Goal: Task Accomplishment & Management: Use online tool/utility

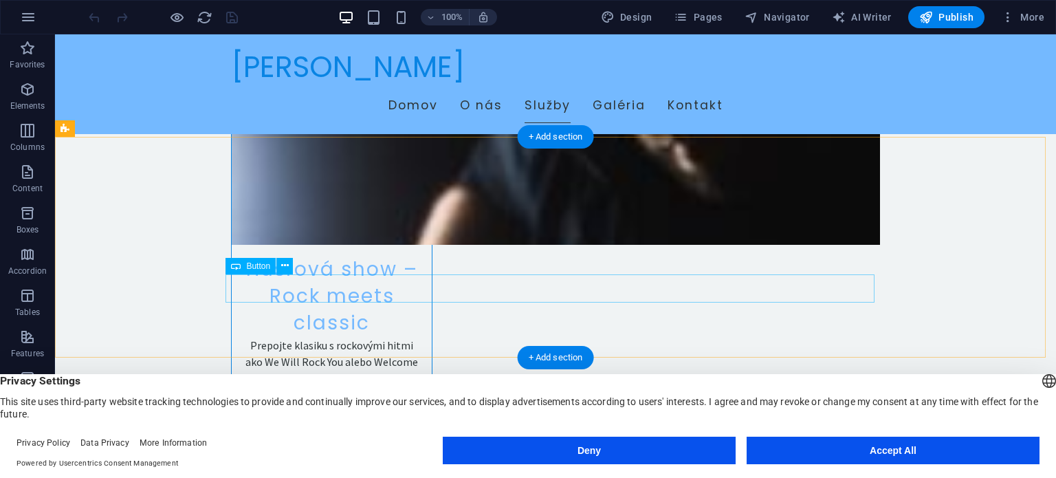
scroll to position [1375, 0]
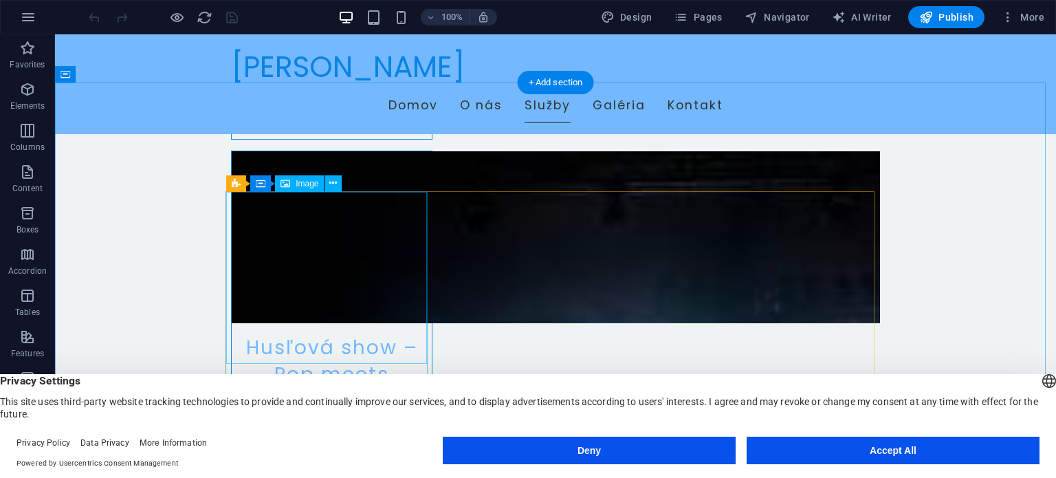
scroll to position [1650, 0]
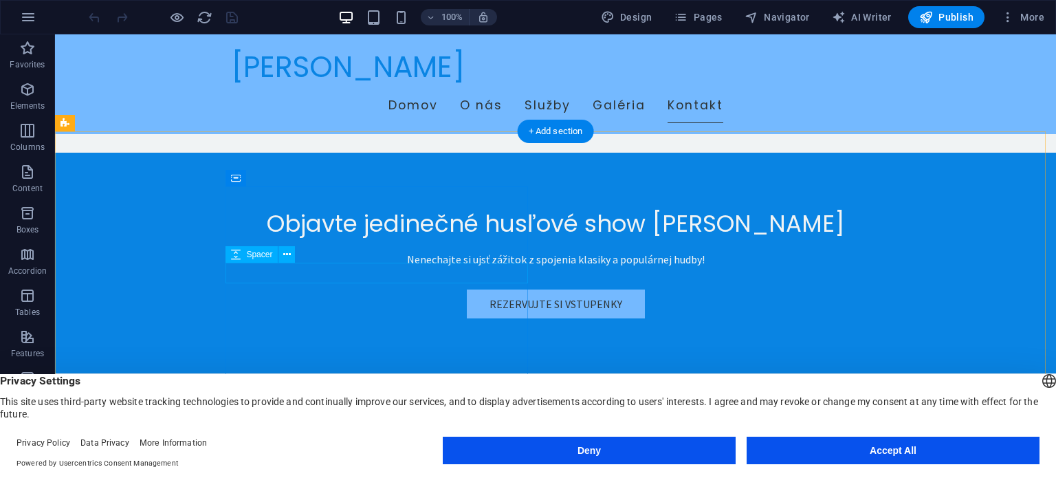
scroll to position [3299, 0]
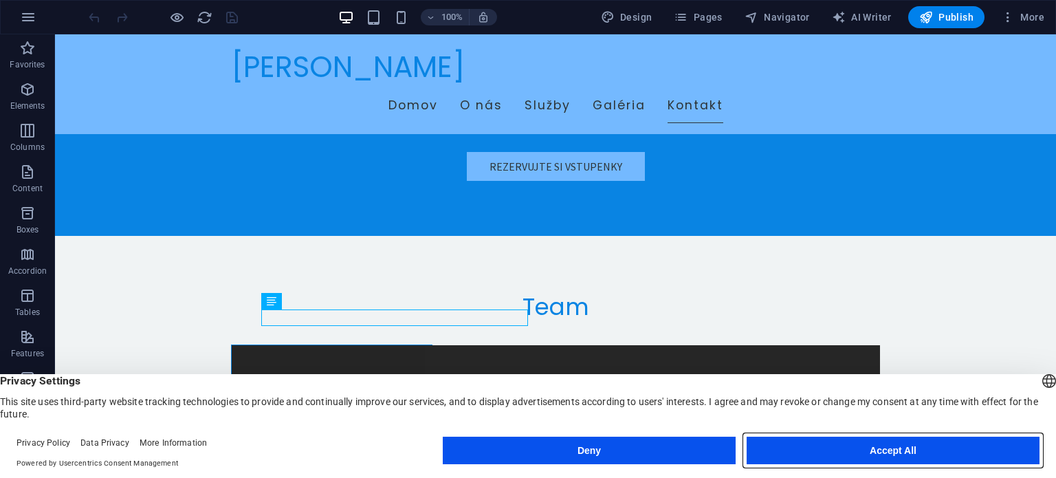
click at [871, 445] on button "Accept All" at bounding box center [892, 449] width 293 height 27
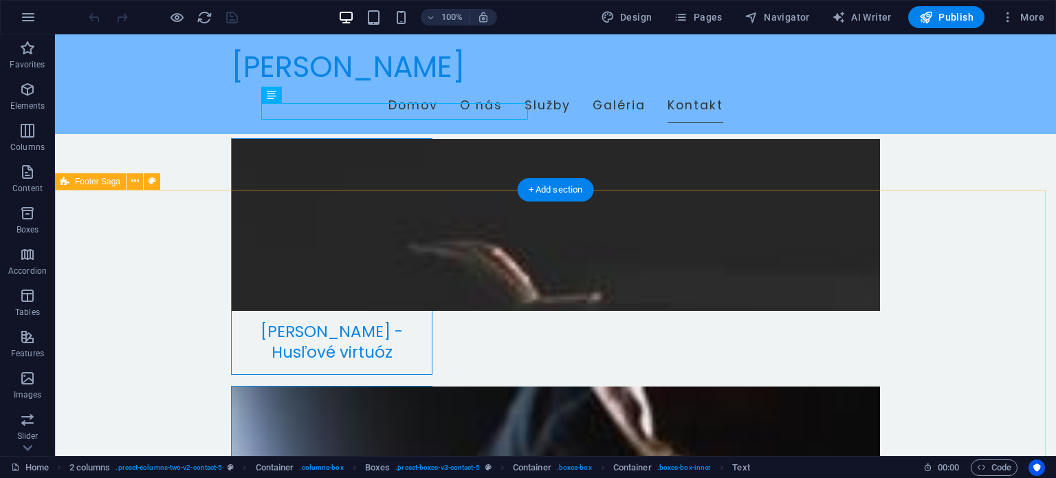
scroll to position [3546, 0]
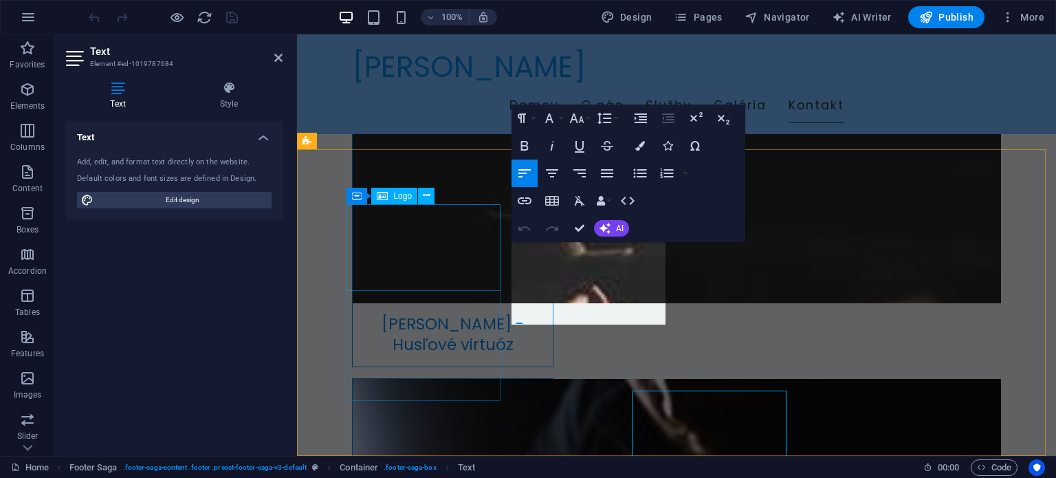
scroll to position [3397, 0]
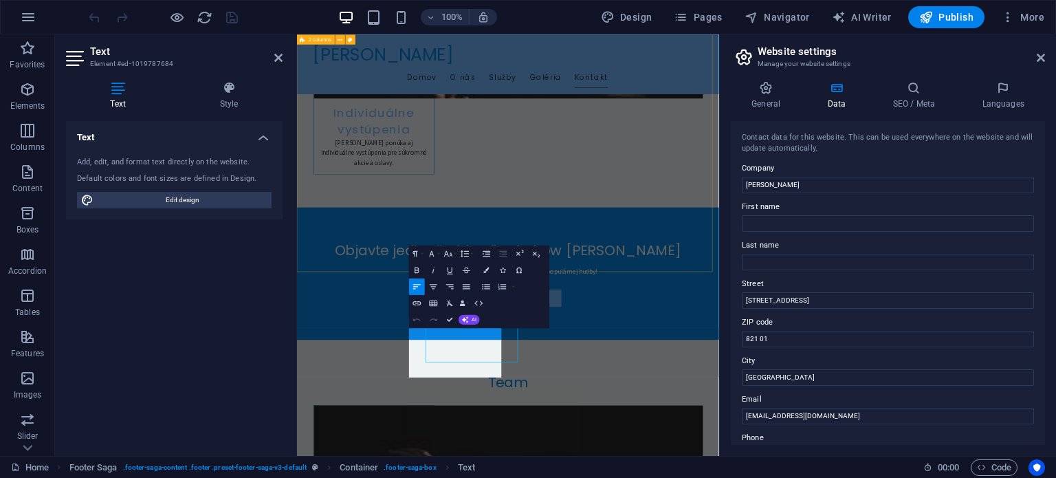
scroll to position [3142, 0]
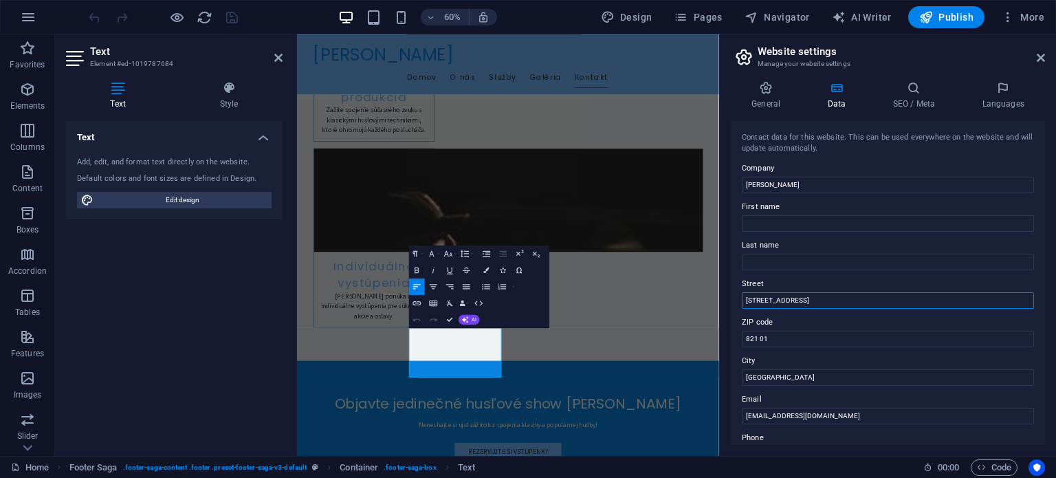
click at [814, 299] on input "[STREET_ADDRESS]" at bounding box center [888, 300] width 292 height 16
drag, startPoint x: 1142, startPoint y: 335, endPoint x: 988, endPoint y: 469, distance: 203.7
drag, startPoint x: 786, startPoint y: 300, endPoint x: 742, endPoint y: 299, distance: 43.3
click at [742, 299] on input "[STREET_ADDRESS]" at bounding box center [888, 300] width 292 height 16
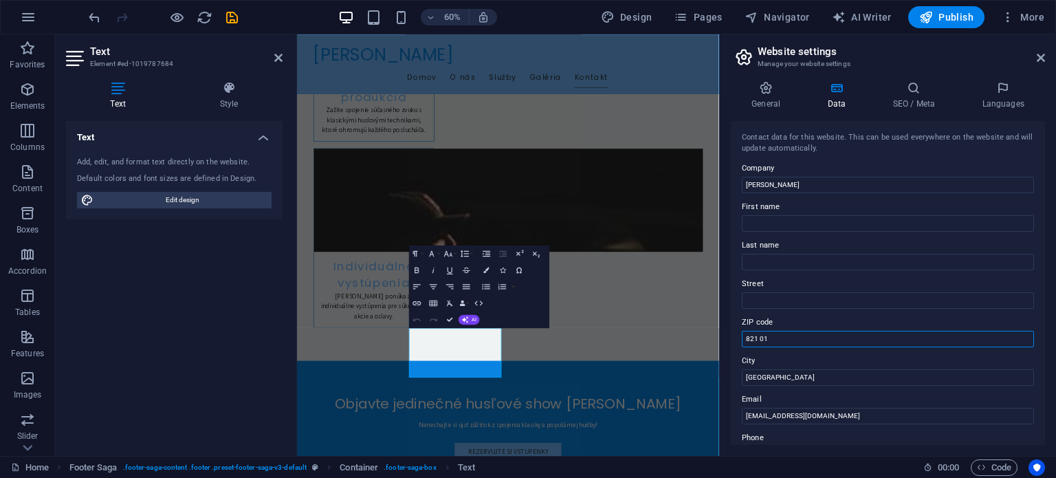
drag, startPoint x: 783, startPoint y: 333, endPoint x: 734, endPoint y: 332, distance: 48.8
click at [734, 332] on div "Contact data for this website. This can be used everywhere on the website and w…" at bounding box center [888, 283] width 314 height 324
drag, startPoint x: 788, startPoint y: 375, endPoint x: 724, endPoint y: 370, distance: 64.1
click at [724, 370] on div "General Data SEO / Meta Languages Website name [DOMAIN_NAME] Logo Drag files he…" at bounding box center [888, 263] width 336 height 386
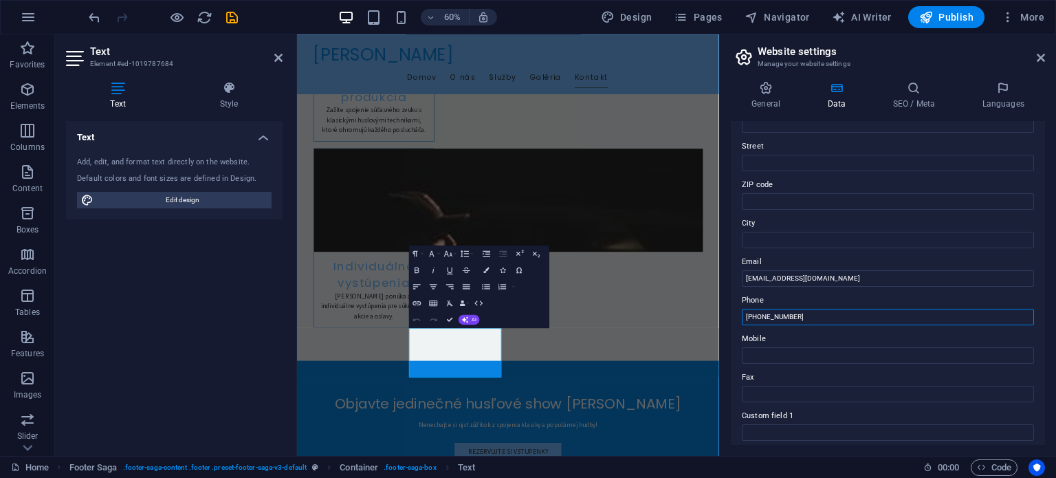
drag, startPoint x: 823, startPoint y: 313, endPoint x: 726, endPoint y: 310, distance: 97.6
click at [726, 310] on div "General Data SEO / Meta Languages Website name [DOMAIN_NAME] Logo Drag files he…" at bounding box center [888, 263] width 336 height 386
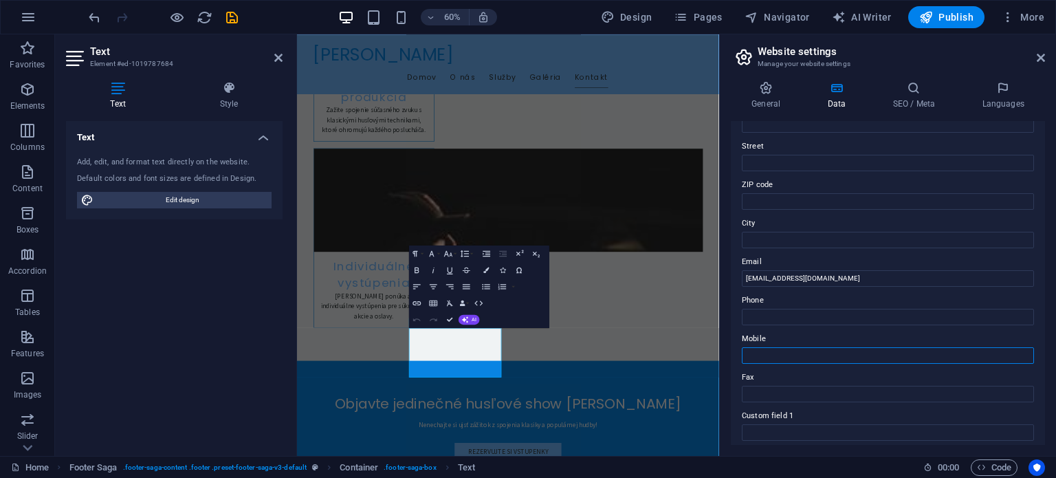
click at [757, 353] on input "Mobile" at bounding box center [888, 355] width 292 height 16
paste input "[PHONE_NUMBER]"
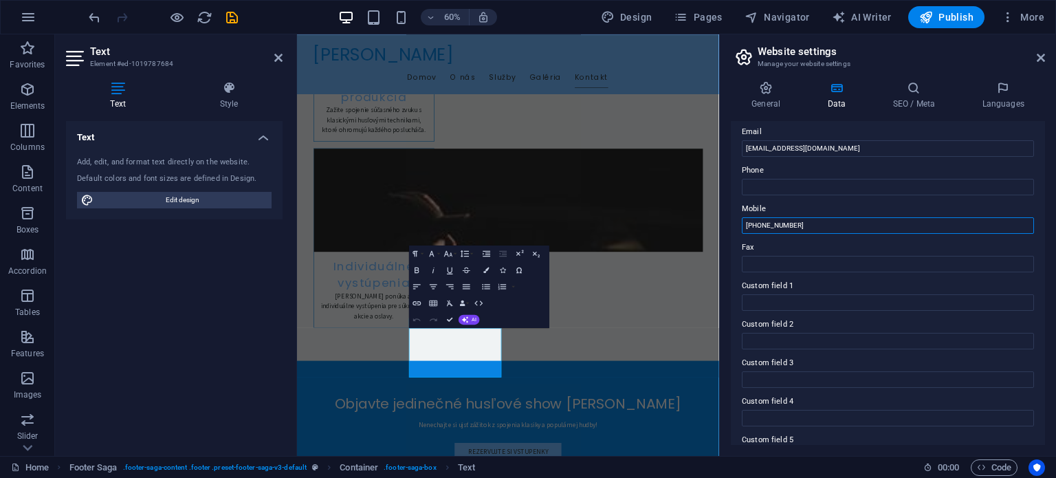
scroll to position [130, 0]
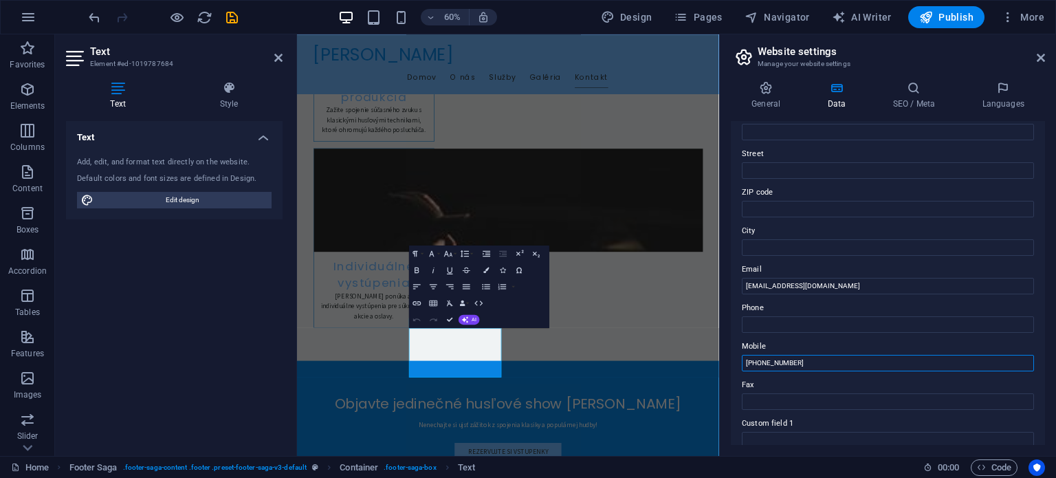
click at [811, 357] on input "[PHONE_NUMBER]" at bounding box center [888, 363] width 292 height 16
drag, startPoint x: 740, startPoint y: 354, endPoint x: 724, endPoint y: 353, distance: 15.8
click at [724, 353] on div "General Data SEO / Meta Languages Website name [DOMAIN_NAME] Logo Drag files he…" at bounding box center [888, 263] width 336 height 386
type input "[PHONE_NUMBER]"
click at [779, 323] on input "Phone" at bounding box center [888, 324] width 292 height 16
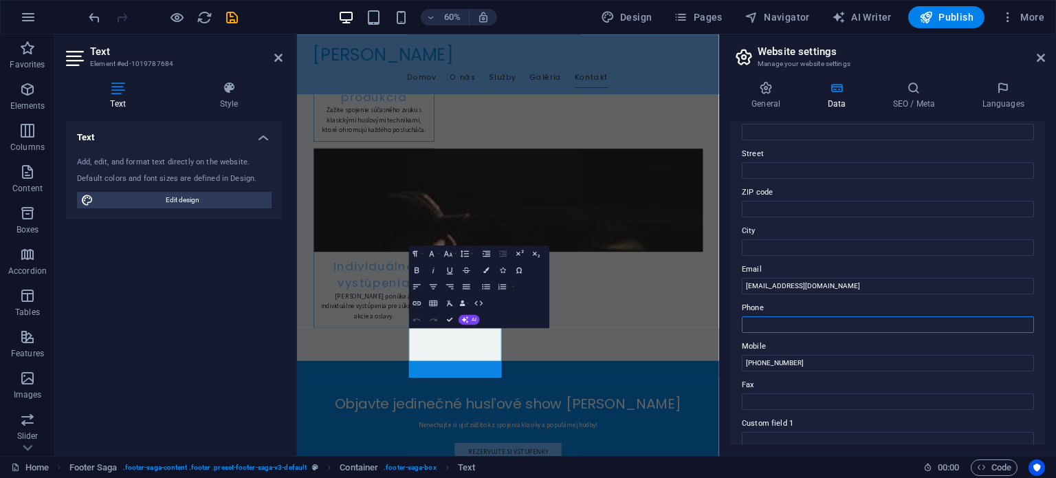
paste input "[PHONE_NUMBER]"
type input "[PHONE_NUMBER]"
click at [776, 95] on h4 "General" at bounding box center [769, 95] width 76 height 29
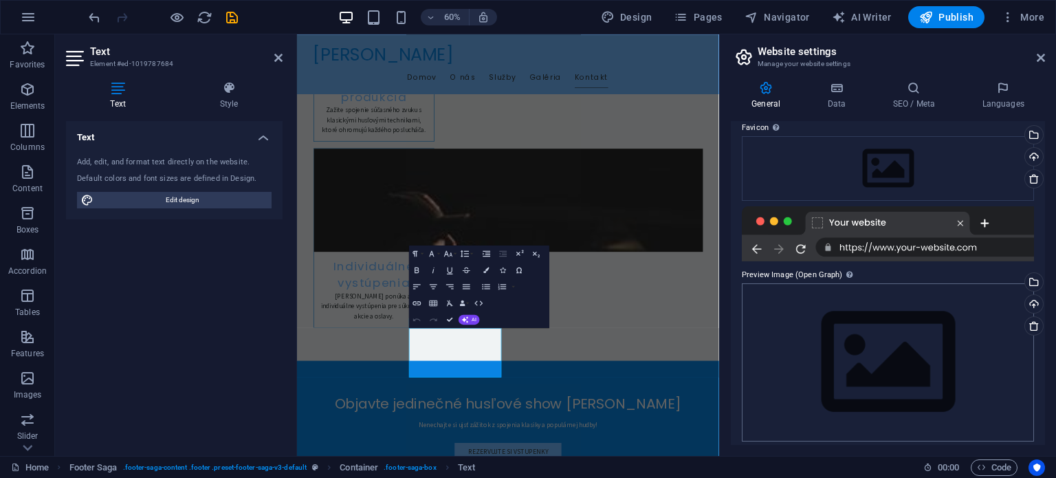
scroll to position [144, 0]
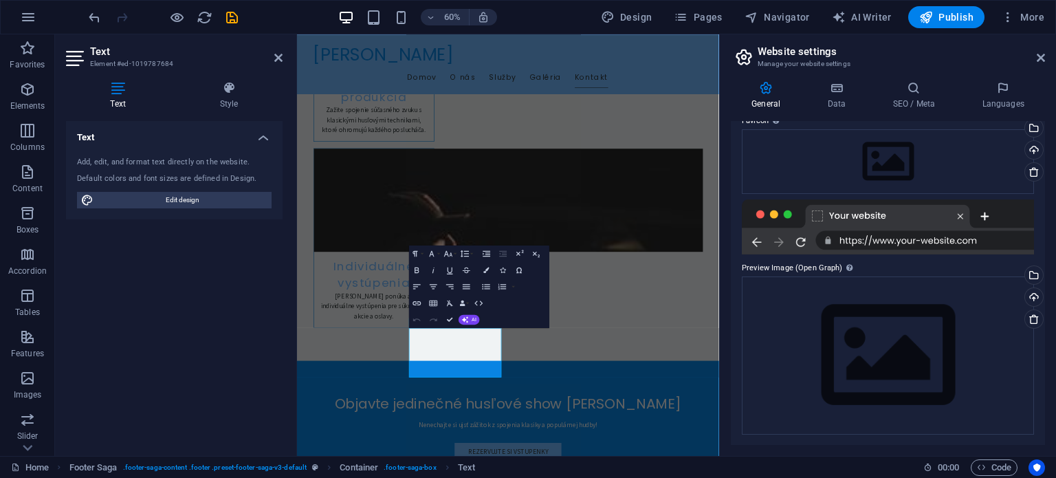
click at [925, 241] on div at bounding box center [888, 226] width 292 height 55
click at [999, 91] on icon at bounding box center [1003, 88] width 84 height 14
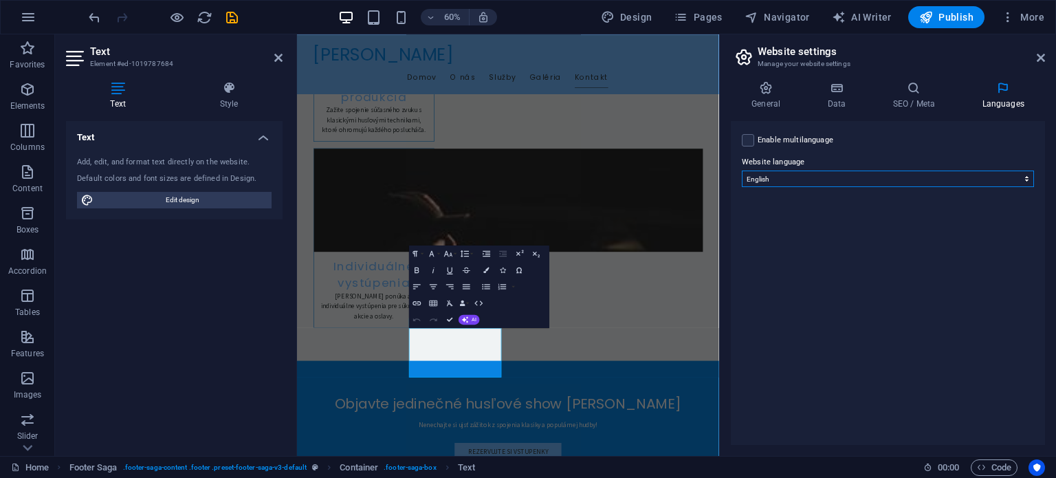
click at [1028, 181] on select "Abkhazian Afar Afrikaans Akan Albanian Amharic Arabic Aragonese Armenian Assame…" at bounding box center [888, 178] width 292 height 16
select select "143"
click at [742, 170] on select "Abkhazian Afar Afrikaans Akan Albanian Amharic Arabic Aragonese Armenian Assame…" at bounding box center [888, 178] width 292 height 16
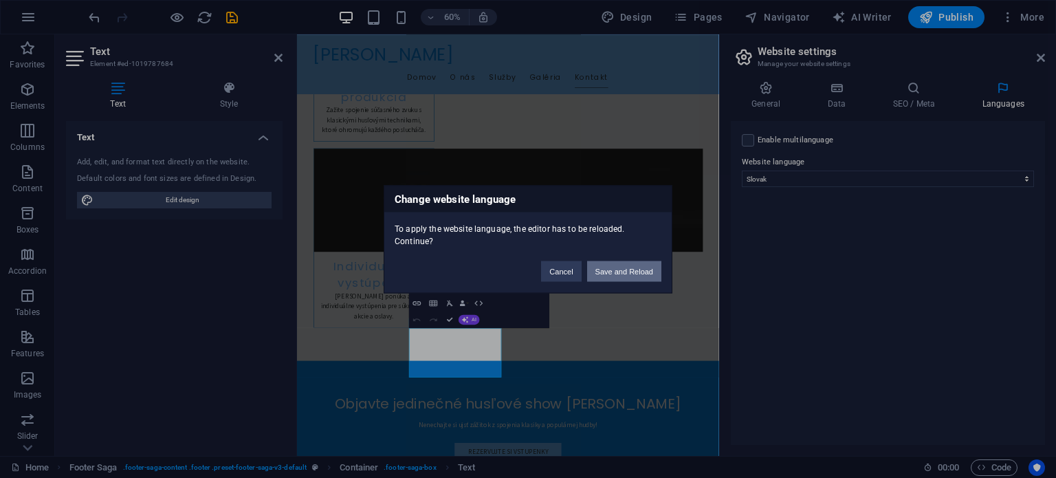
click at [625, 263] on button "Save and Reload" at bounding box center [624, 270] width 74 height 21
checkbox input "false"
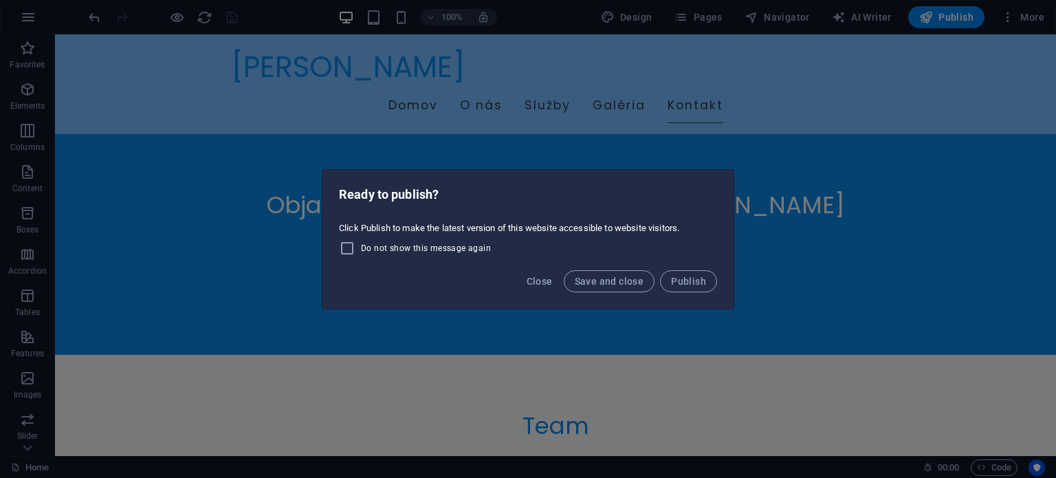
scroll to position [2905, 0]
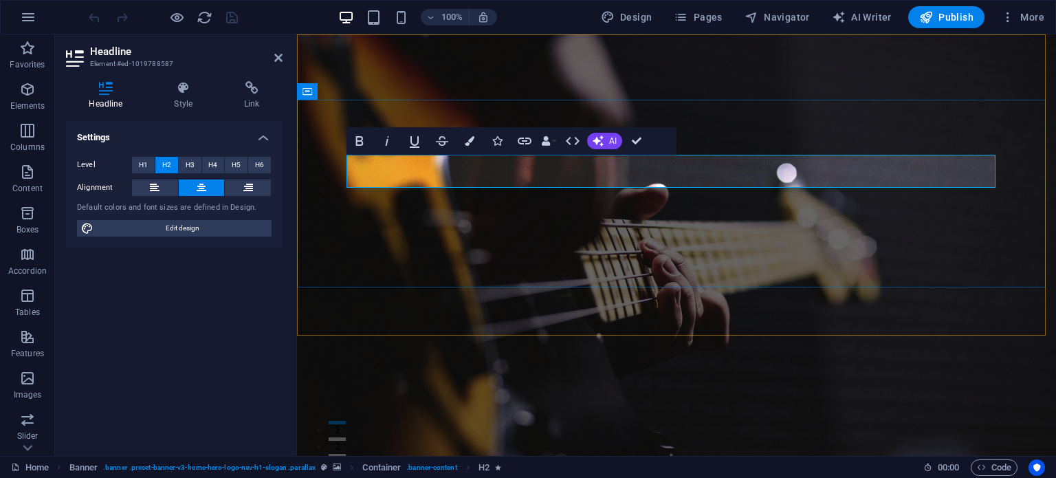
drag, startPoint x: 827, startPoint y: 170, endPoint x: 520, endPoint y: 169, distance: 306.5
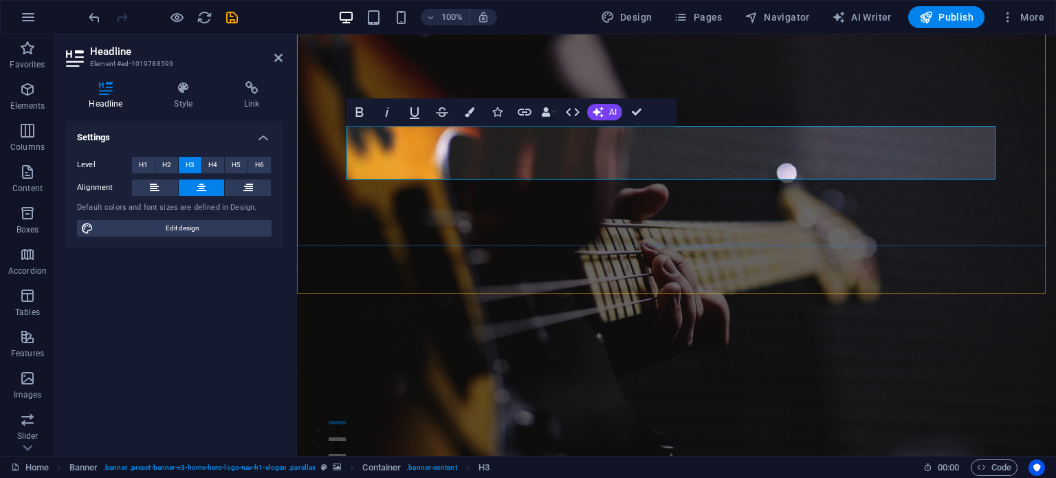
scroll to position [137, 0]
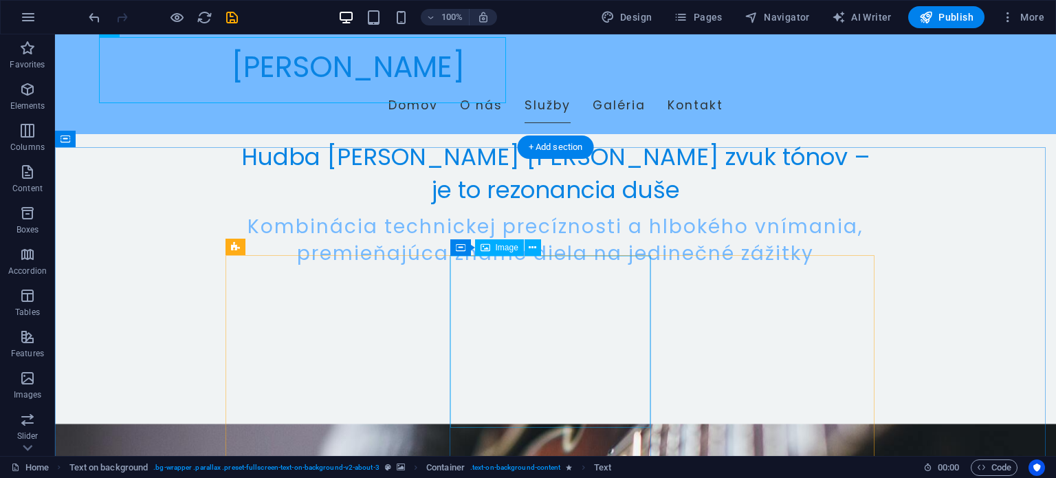
scroll to position [550, 0]
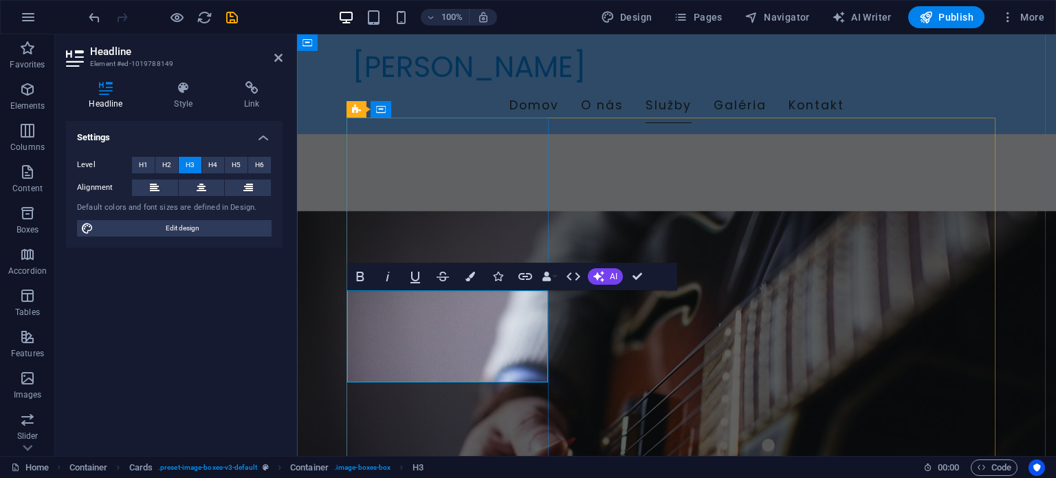
drag, startPoint x: 366, startPoint y: 311, endPoint x: 529, endPoint y: 307, distance: 162.3
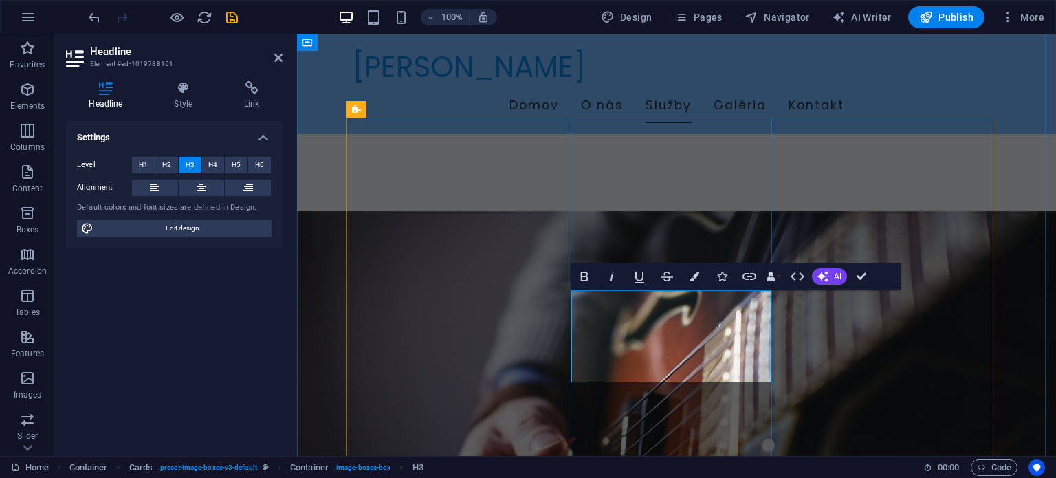
drag, startPoint x: 588, startPoint y: 315, endPoint x: 751, endPoint y: 313, distance: 162.2
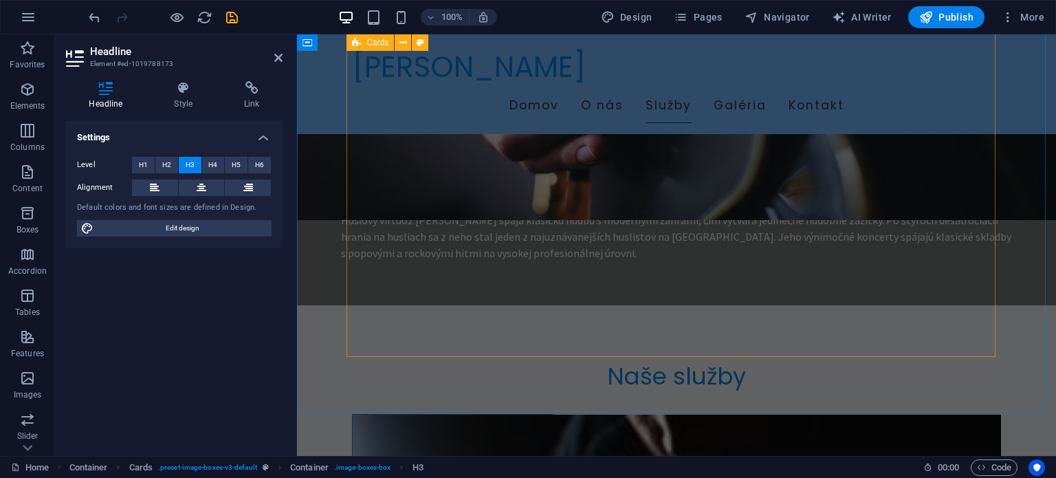
scroll to position [720, 0]
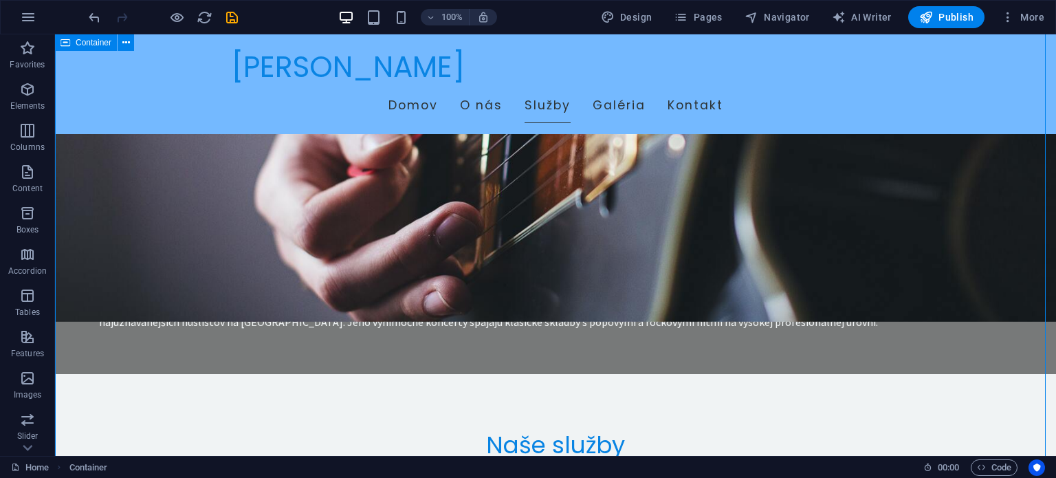
scroll to position [962, 0]
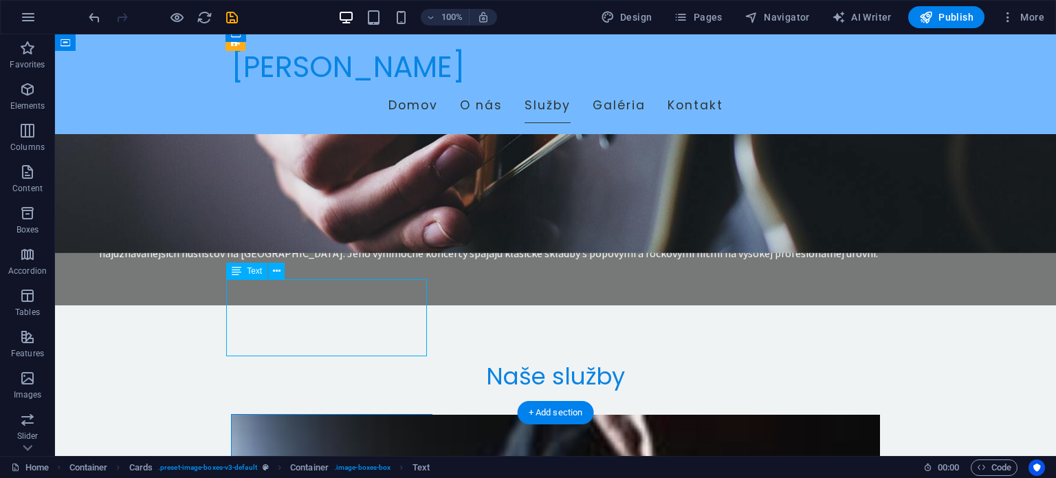
drag, startPoint x: 360, startPoint y: 300, endPoint x: 113, endPoint y: 302, distance: 246.8
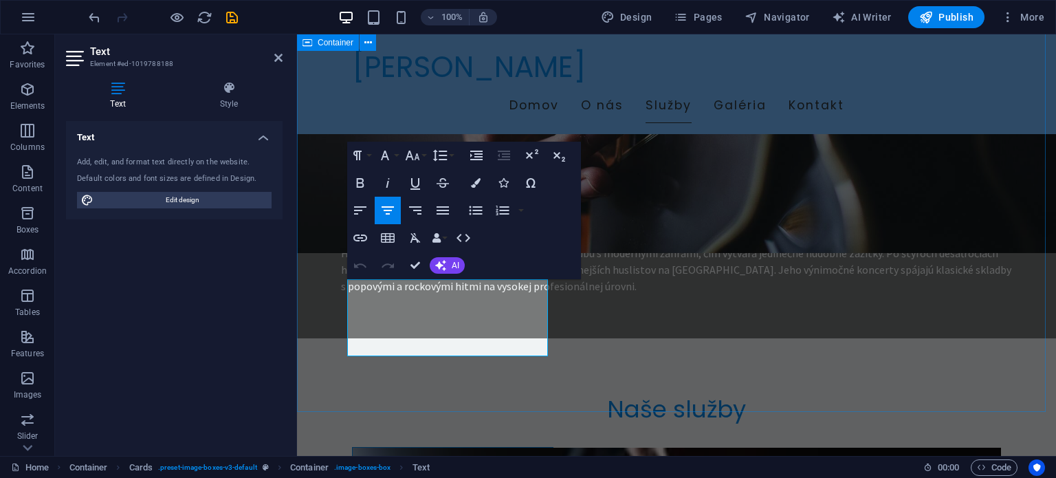
scroll to position [995, 0]
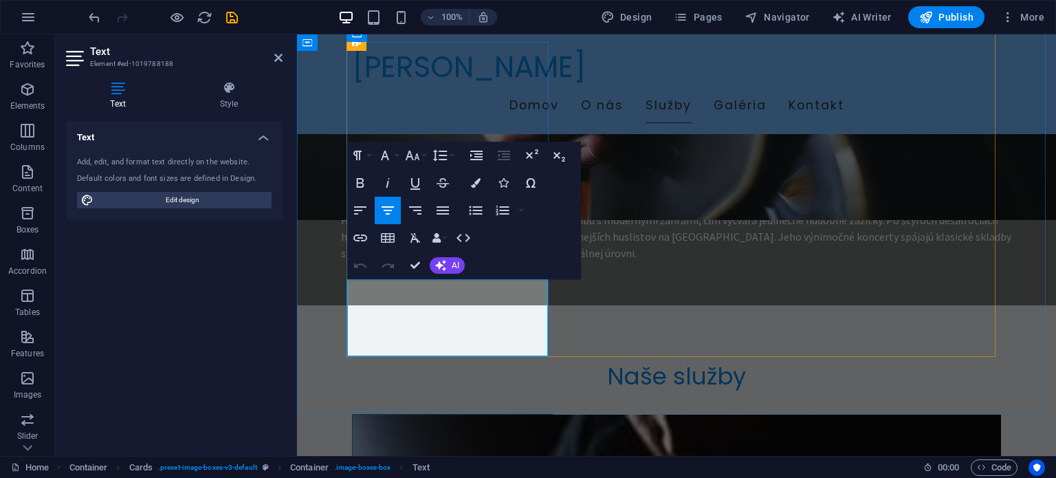
drag, startPoint x: 460, startPoint y: 329, endPoint x: 368, endPoint y: 289, distance: 99.5
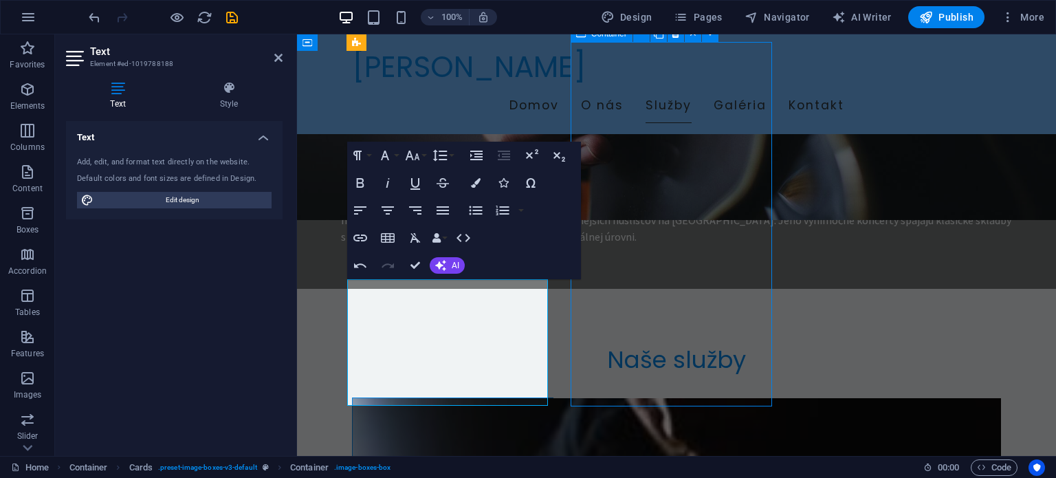
scroll to position [962, 0]
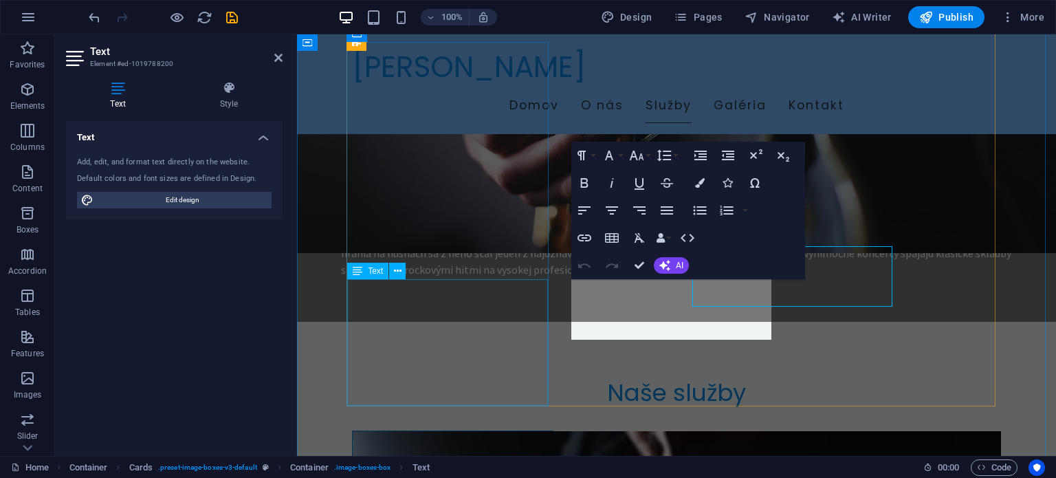
scroll to position [995, 0]
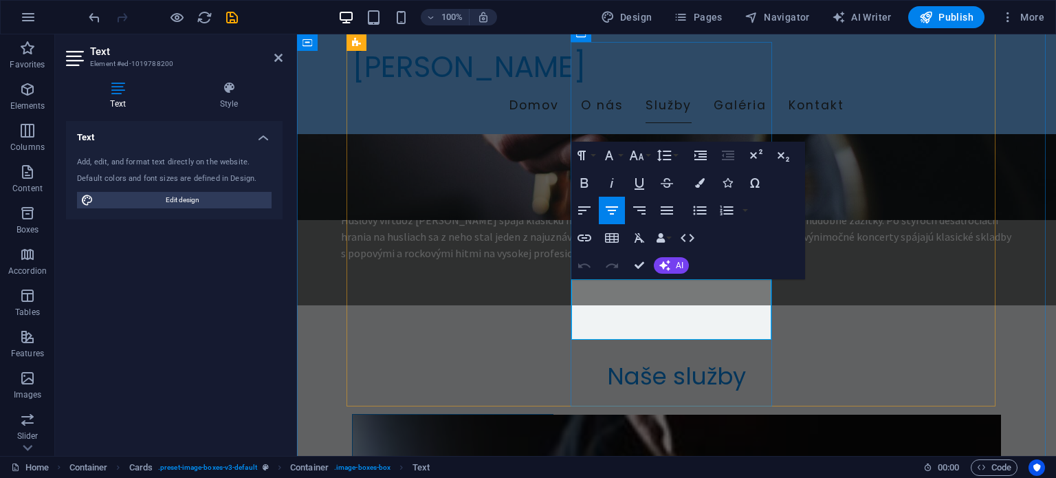
drag, startPoint x: 590, startPoint y: 288, endPoint x: 762, endPoint y: 328, distance: 176.4
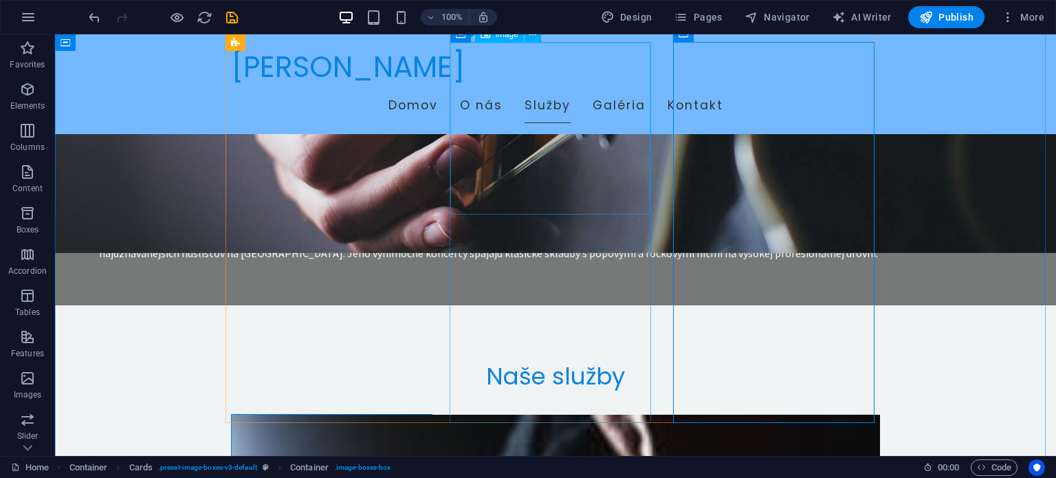
scroll to position [894, 0]
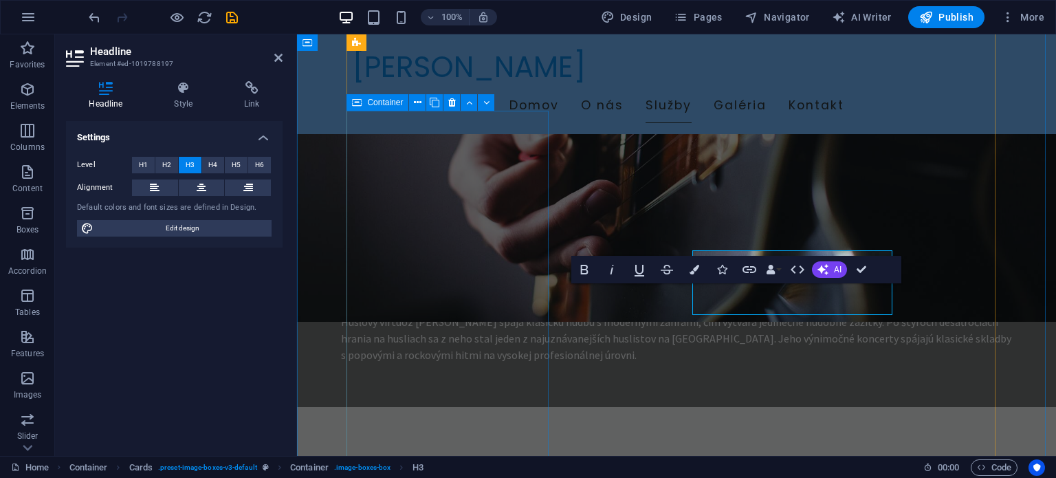
scroll to position [927, 0]
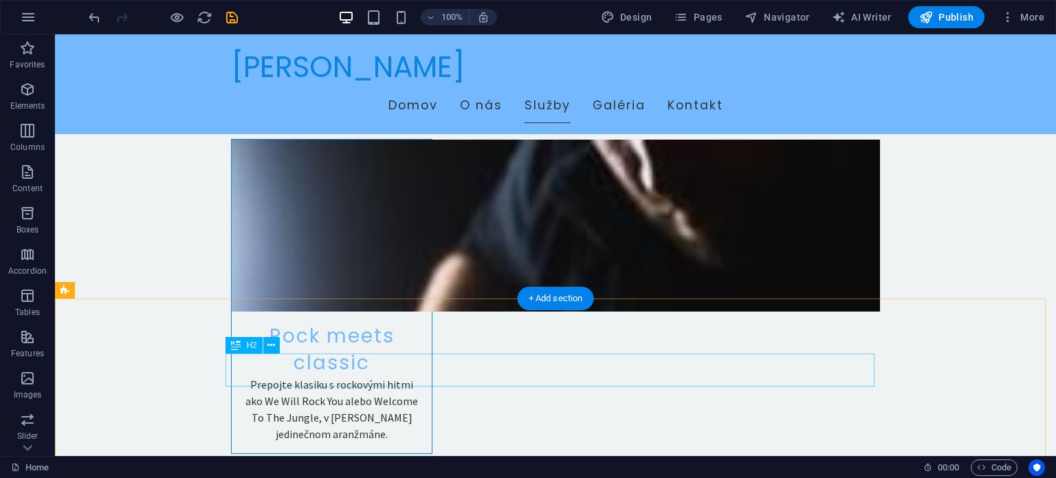
scroll to position [962, 0]
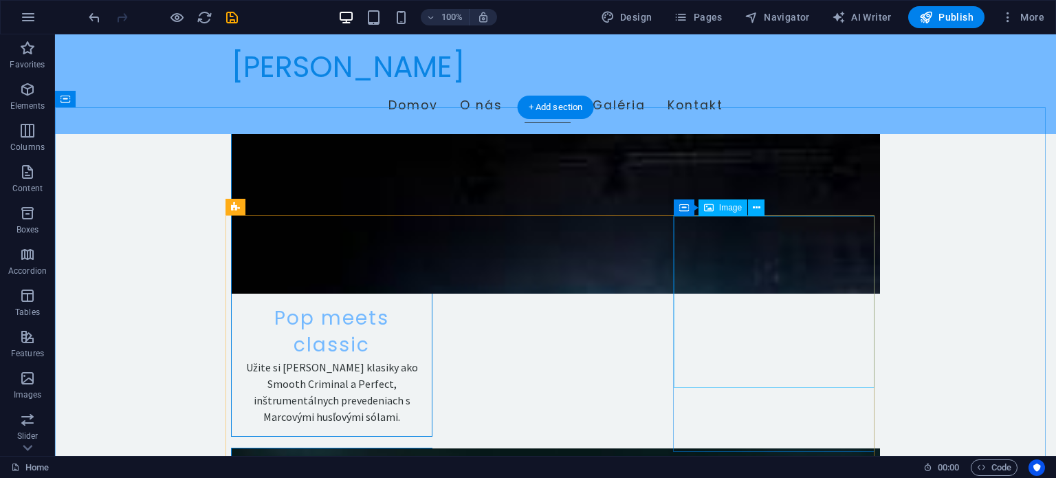
scroll to position [1718, 0]
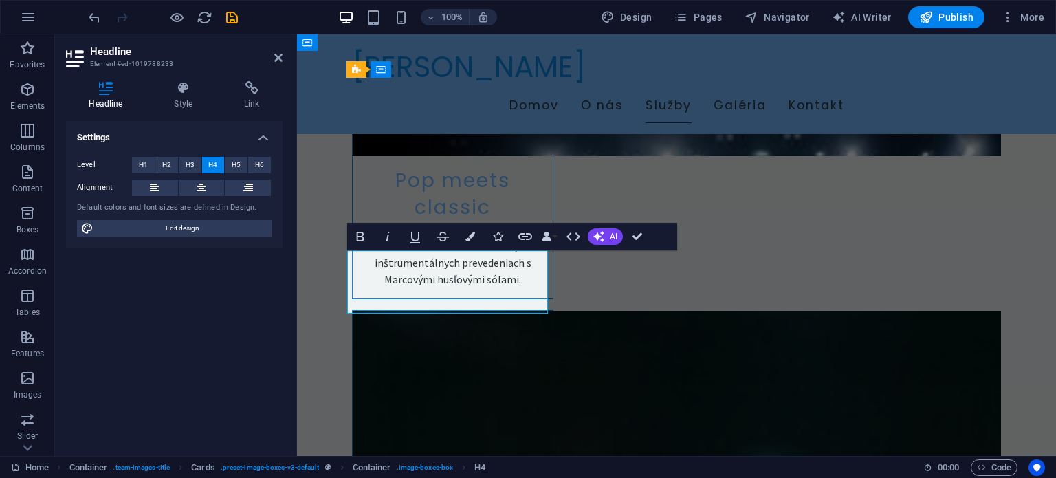
drag, startPoint x: 469, startPoint y: 271, endPoint x: 531, endPoint y: 288, distance: 63.4
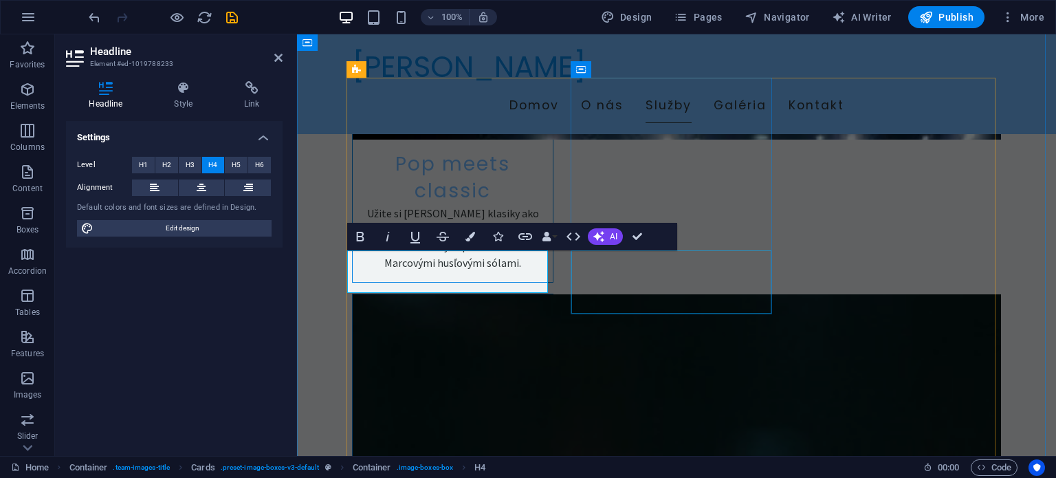
scroll to position [1718, 0]
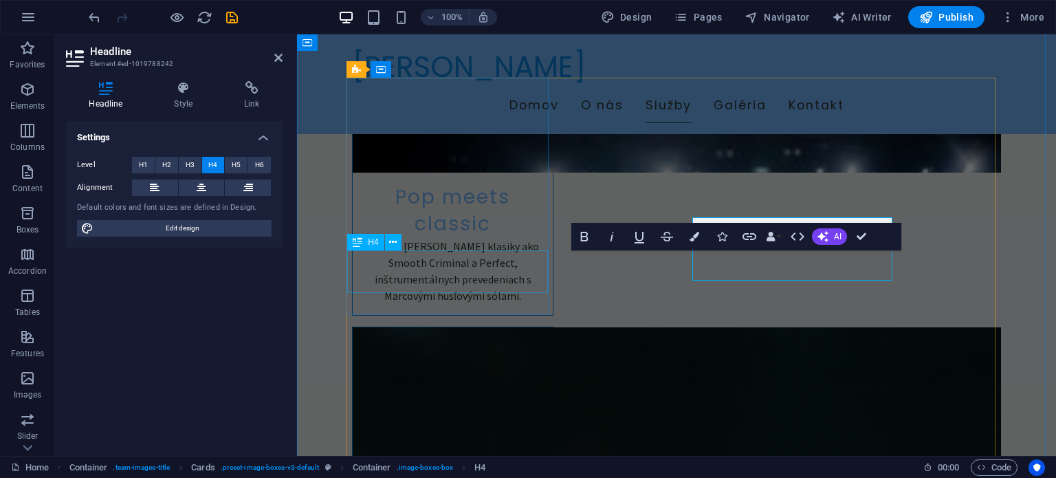
scroll to position [1751, 0]
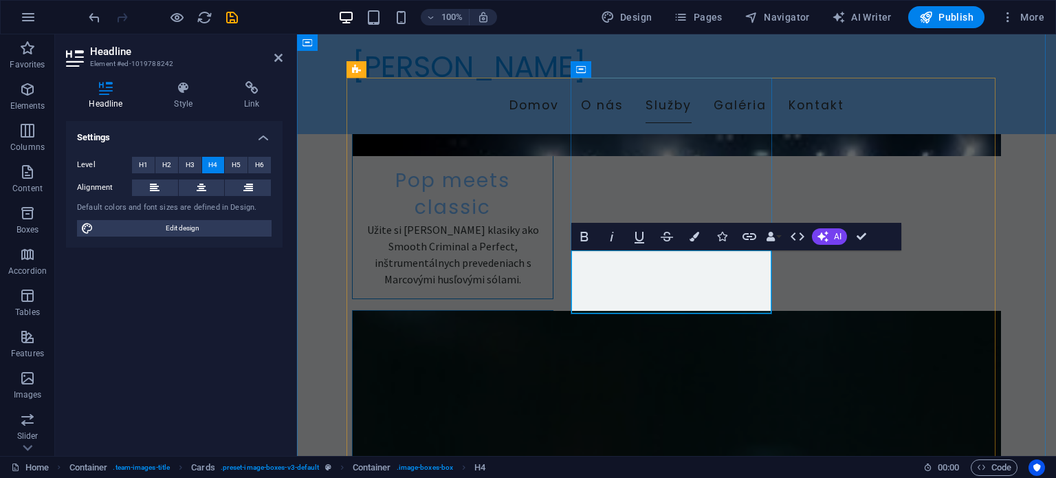
drag, startPoint x: 643, startPoint y: 298, endPoint x: 696, endPoint y: 304, distance: 53.4
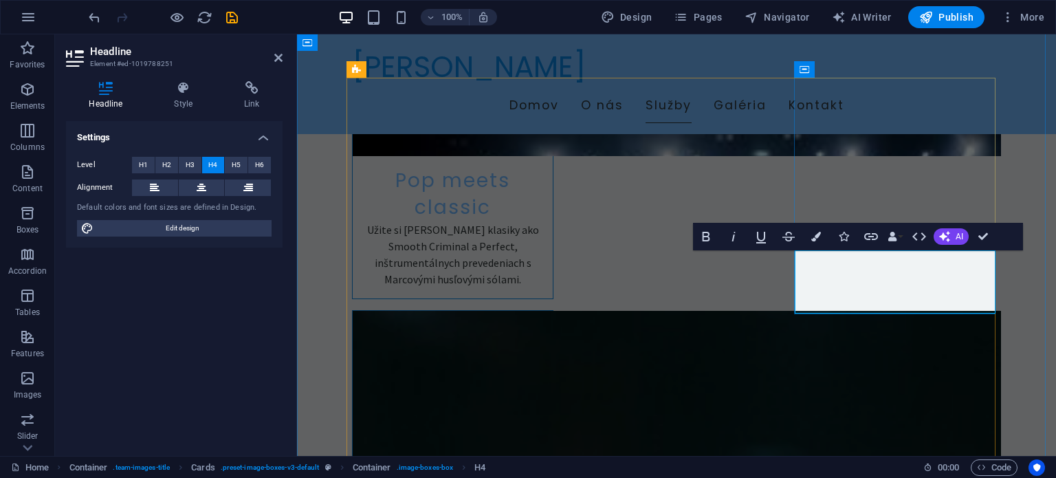
drag, startPoint x: 858, startPoint y: 293, endPoint x: 933, endPoint y: 293, distance: 74.9
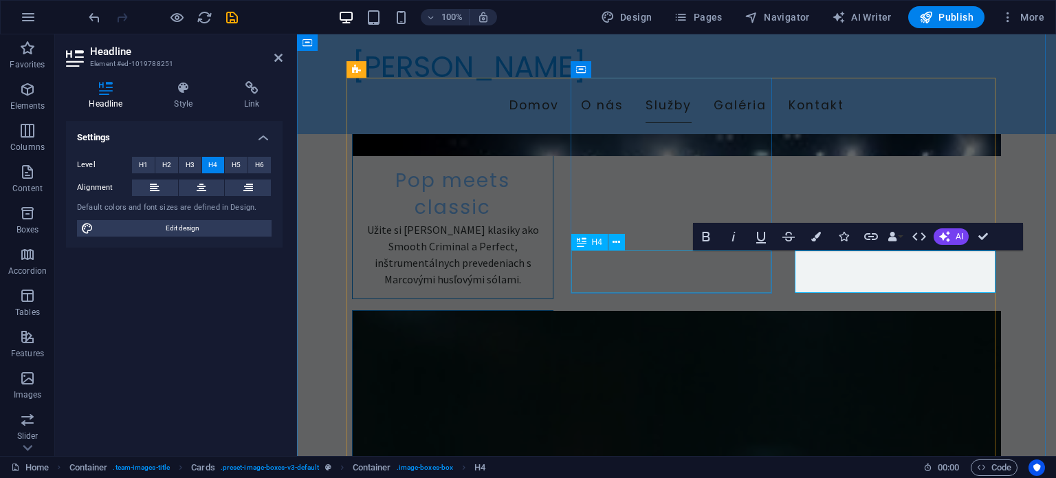
scroll to position [1957, 0]
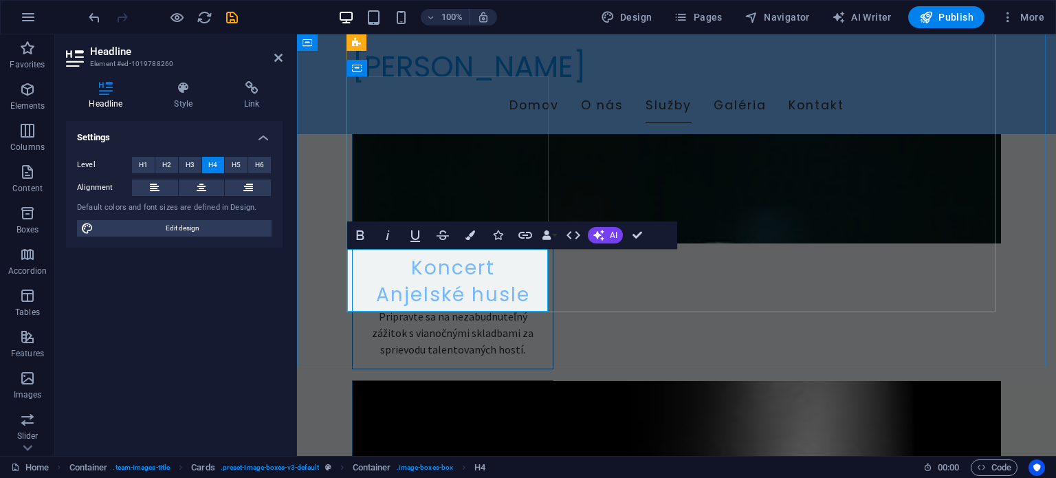
drag, startPoint x: 412, startPoint y: 293, endPoint x: 482, endPoint y: 291, distance: 70.1
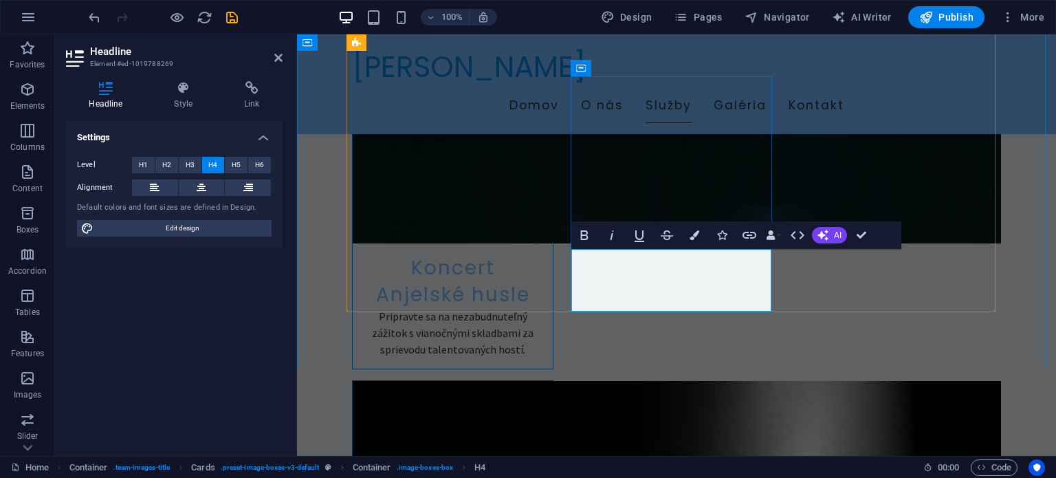
drag, startPoint x: 695, startPoint y: 291, endPoint x: 656, endPoint y: 285, distance: 39.6
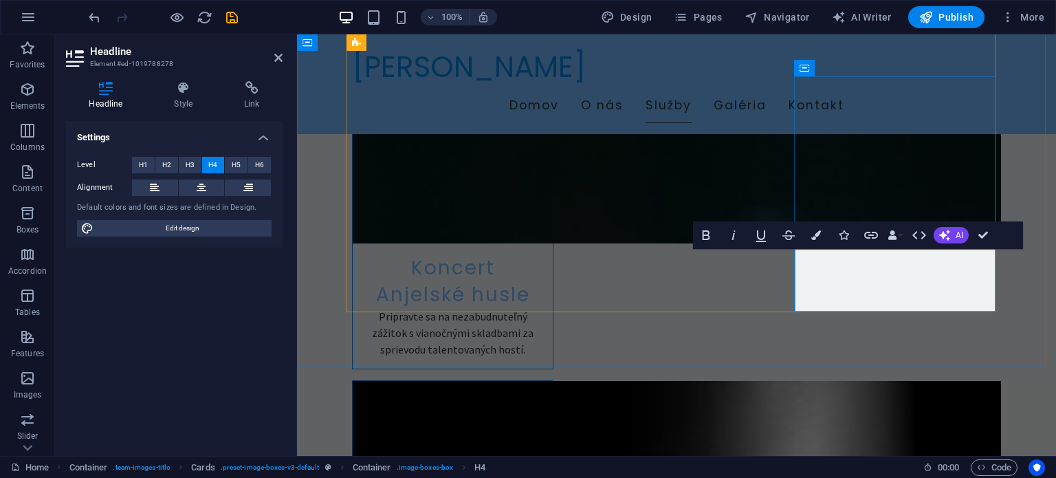
drag, startPoint x: 846, startPoint y: 289, endPoint x: 936, endPoint y: 289, distance: 90.0
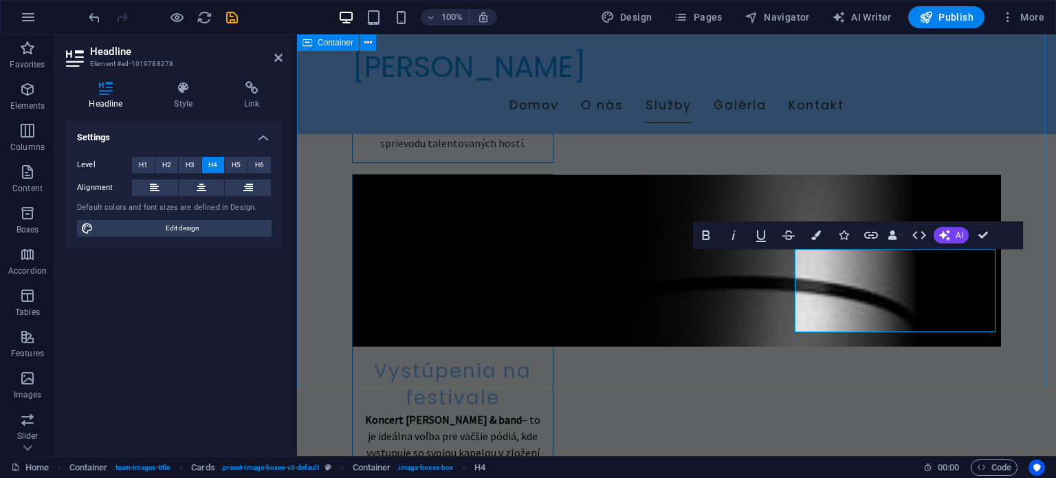
scroll to position [2265, 0]
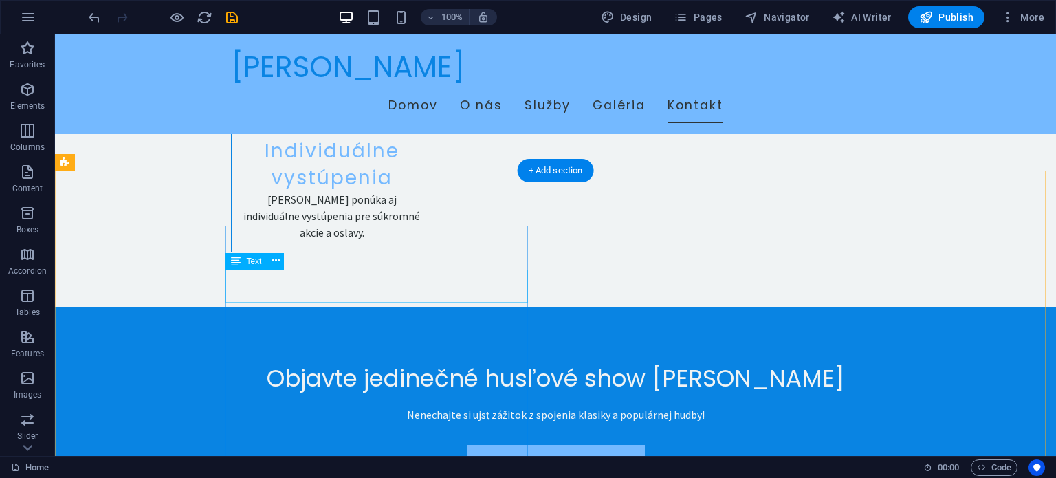
scroll to position [3263, 0]
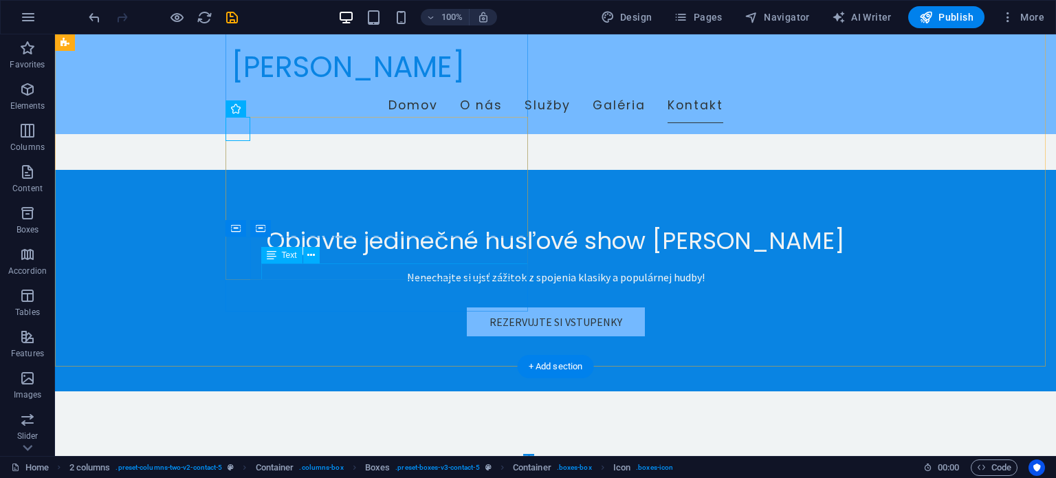
scroll to position [3401, 0]
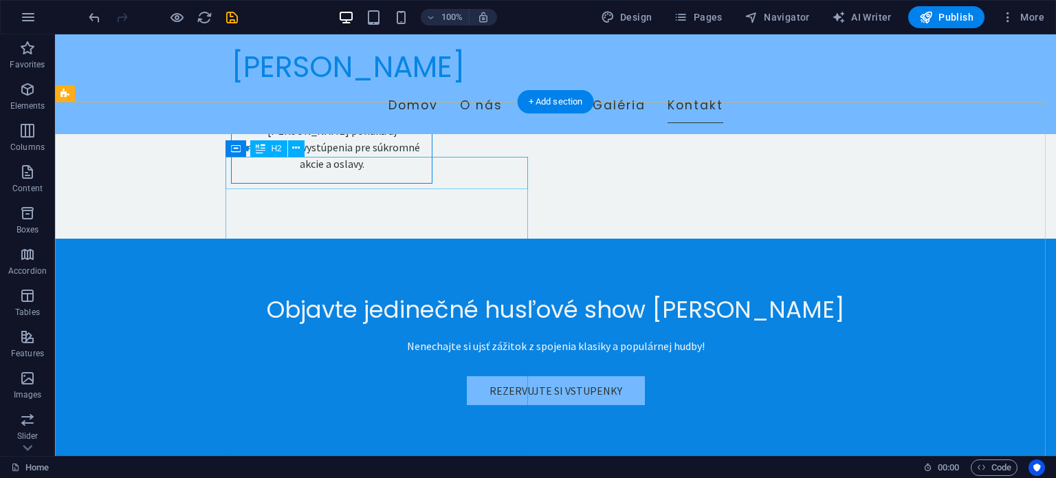
scroll to position [3332, 0]
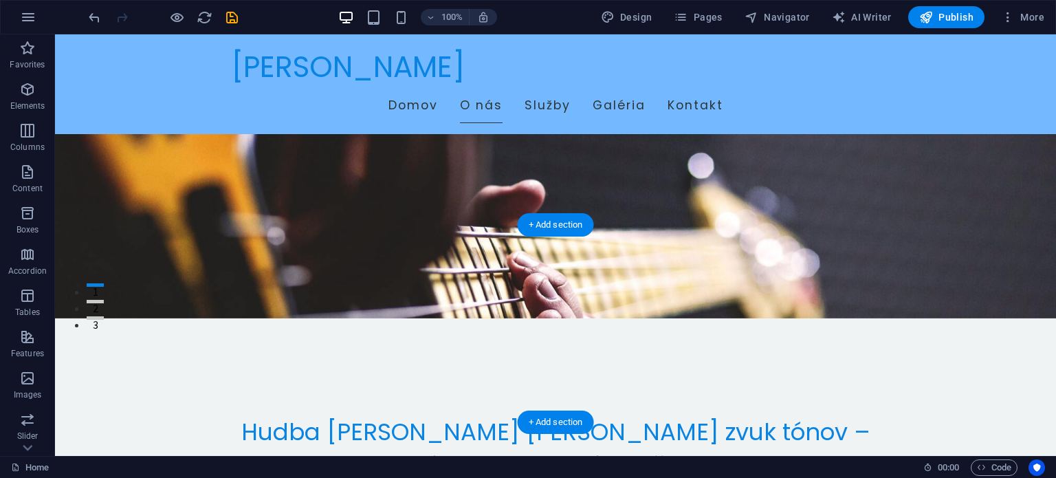
scroll to position [206, 0]
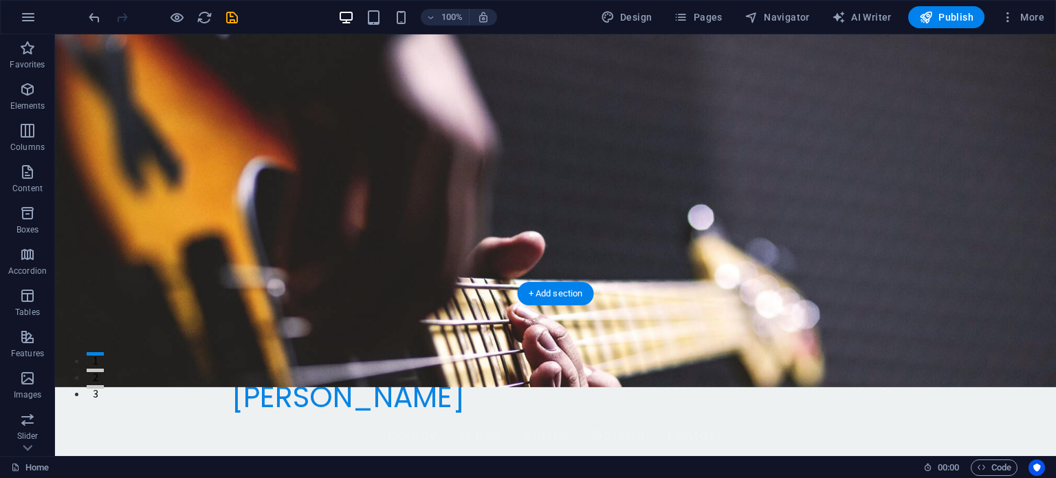
scroll to position [0, 0]
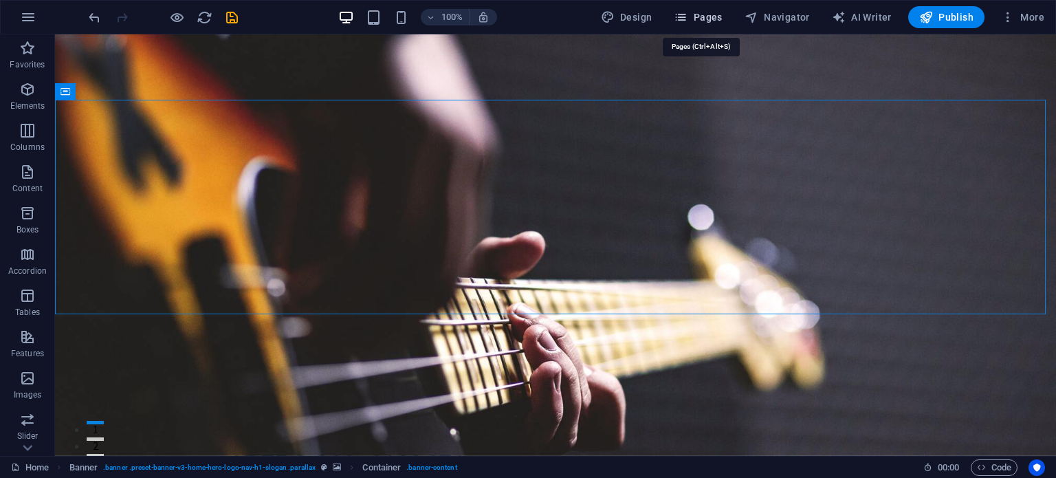
click at [705, 15] on span "Pages" at bounding box center [698, 17] width 48 height 14
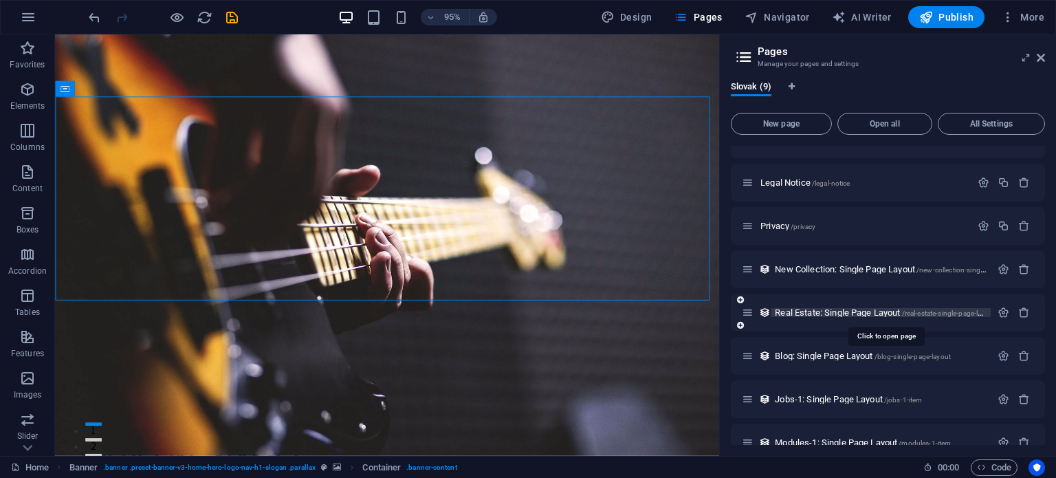
scroll to position [91, 0]
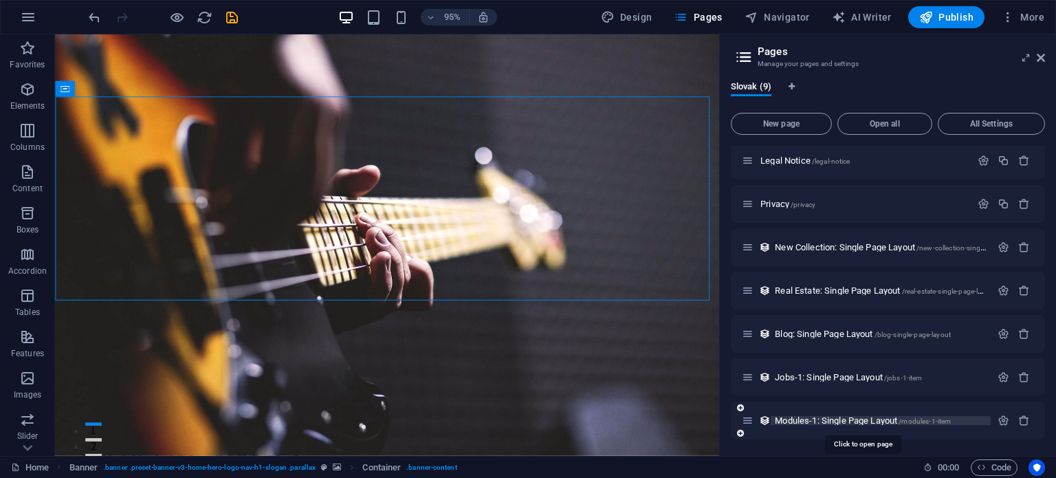
click at [861, 420] on span "Modules-1: Single Page Layout /modules-1-item" at bounding box center [863, 420] width 176 height 10
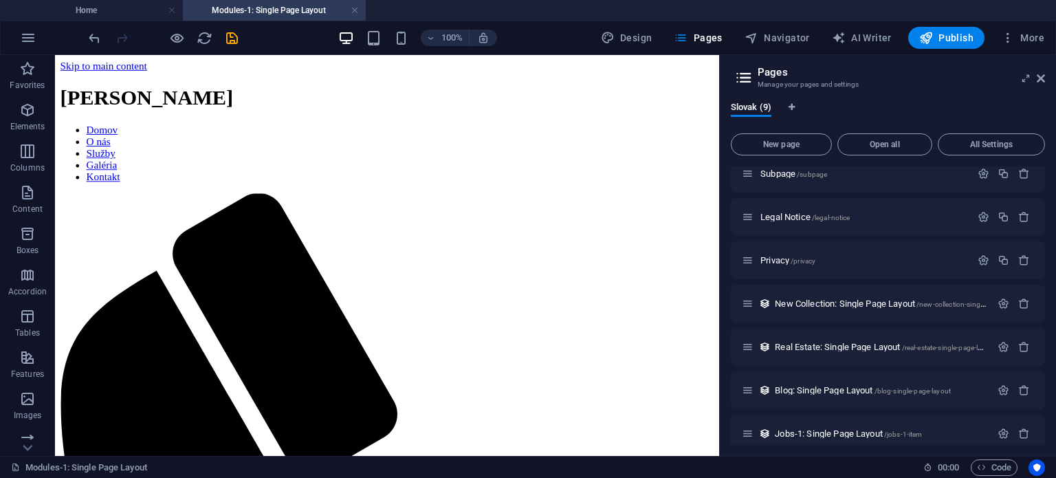
scroll to position [0, 0]
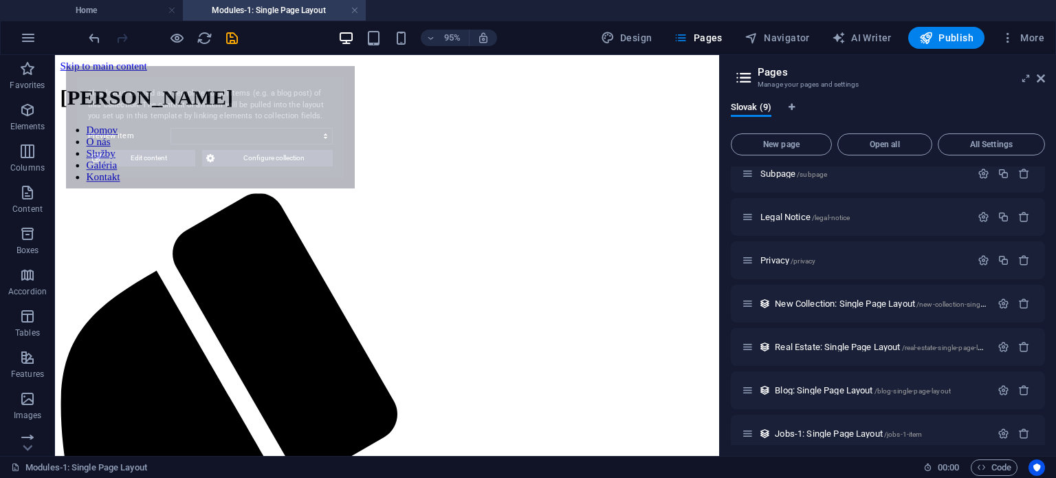
select select "68e3e7f95fccf7967c09f052"
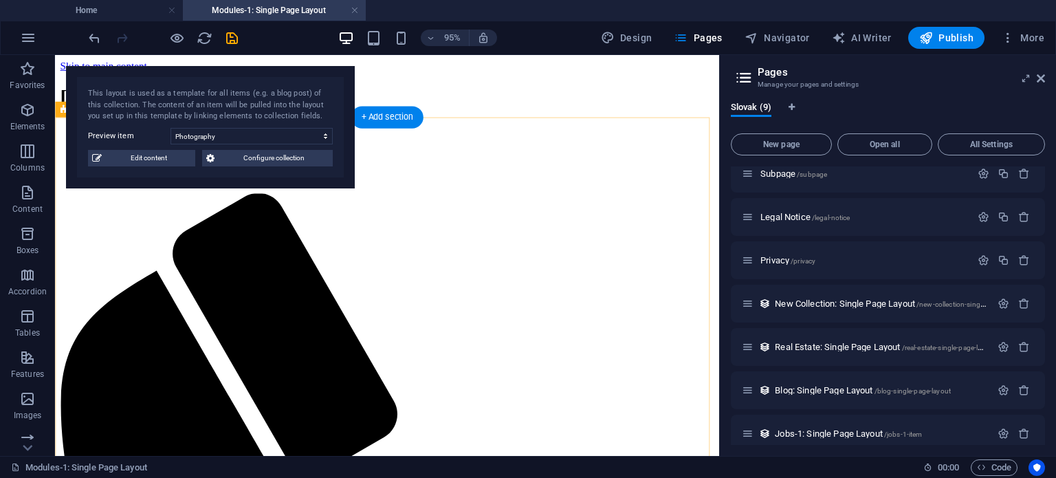
scroll to position [206, 0]
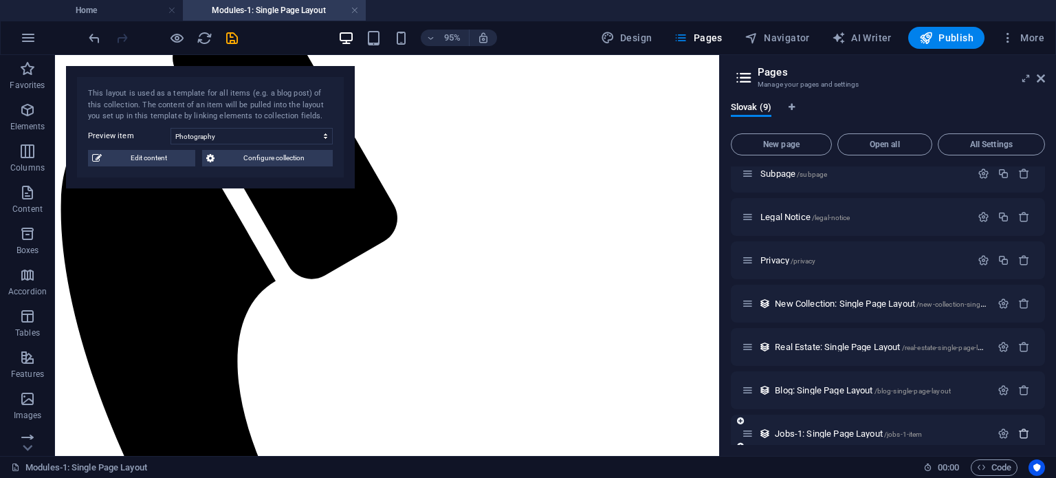
click at [1023, 434] on icon "button" at bounding box center [1024, 434] width 12 height 12
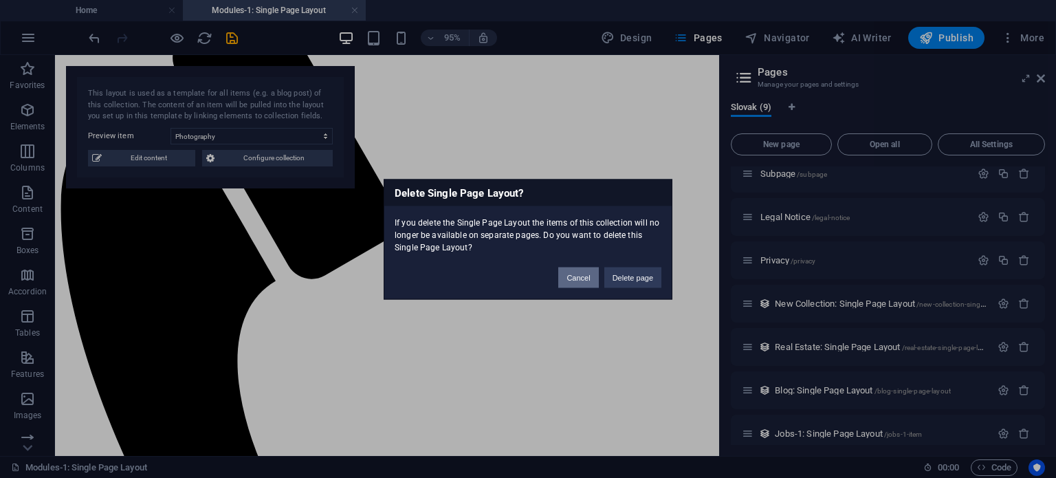
click at [586, 274] on button "Cancel" at bounding box center [578, 277] width 40 height 21
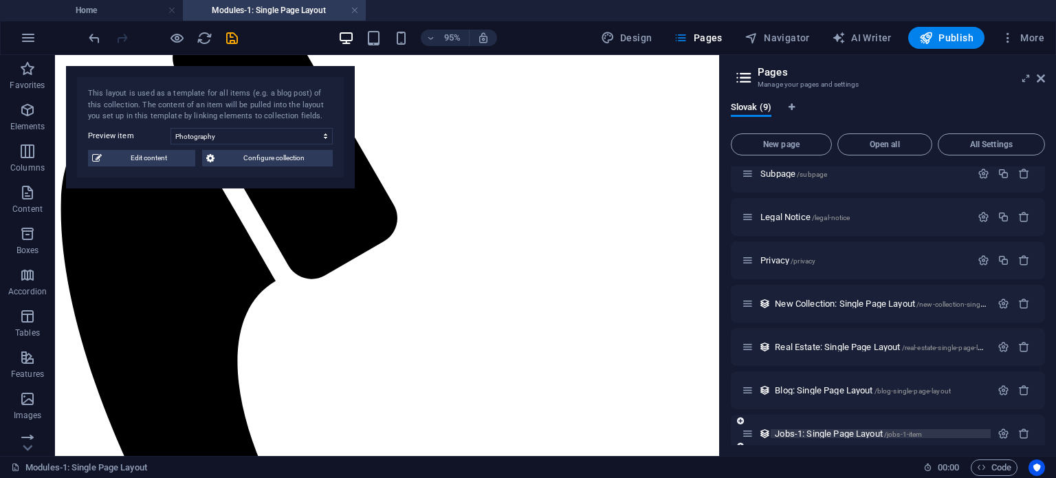
click at [811, 435] on span "Jobs-1: Single Page Layout /jobs-1-item" at bounding box center [848, 433] width 147 height 10
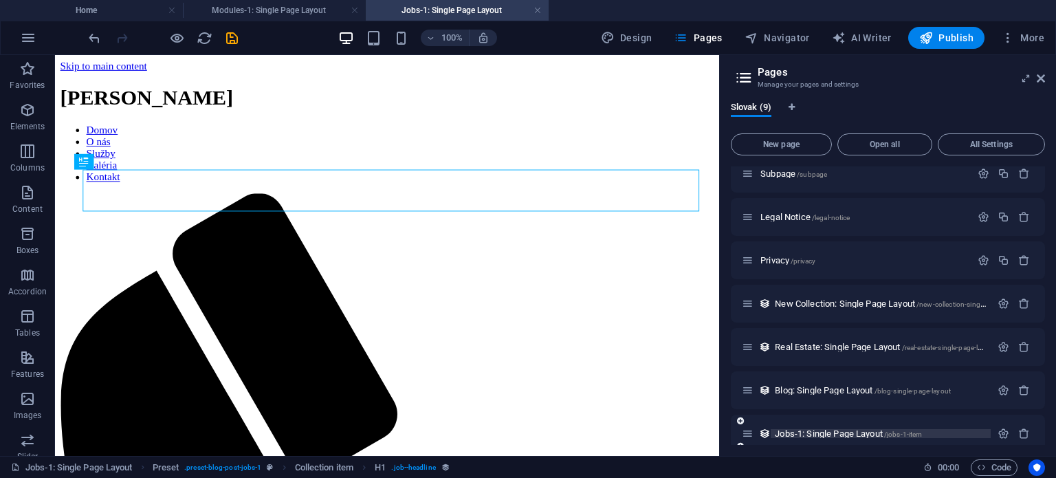
scroll to position [0, 0]
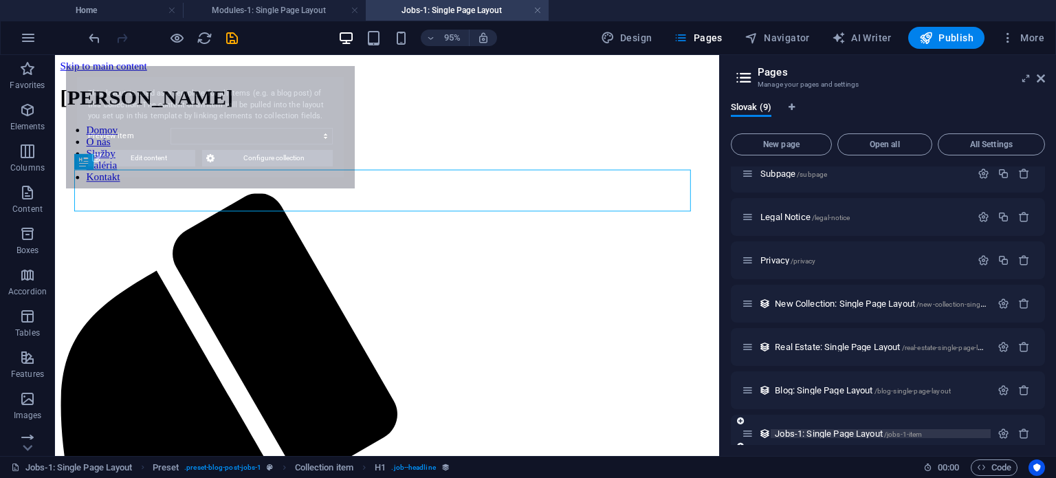
select select "68e3e7f95fccf7967c09f04c"
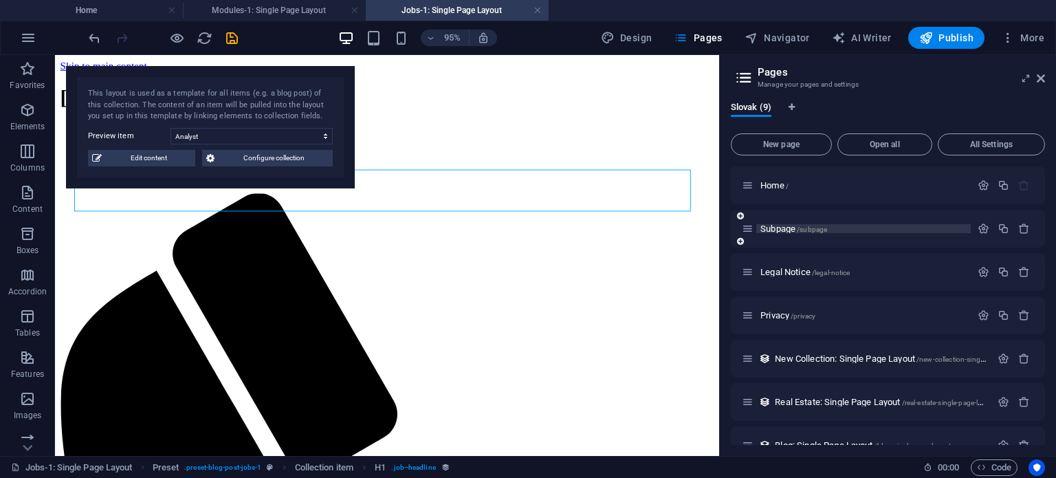
click at [786, 229] on span "Subpage /subpage" at bounding box center [793, 228] width 67 height 10
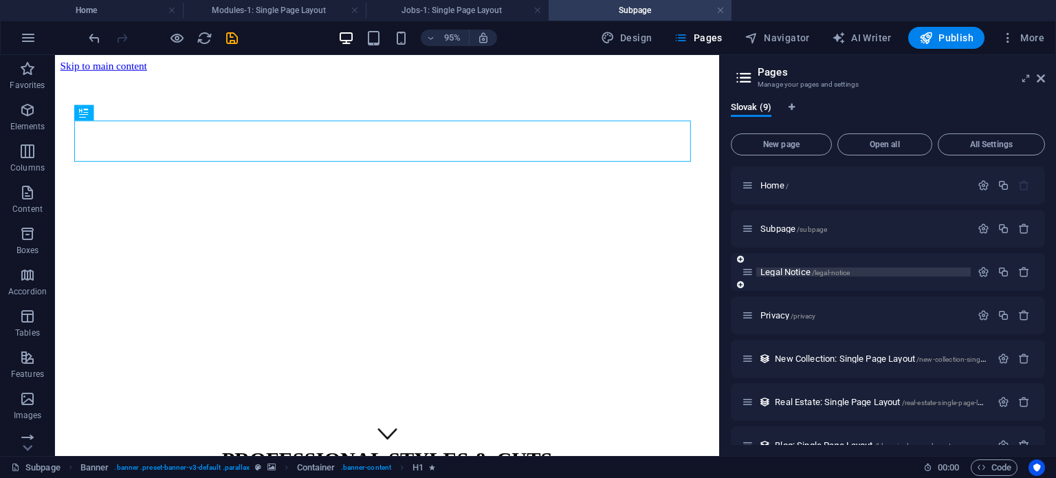
click at [799, 272] on span "Legal Notice /legal-notice" at bounding box center [804, 272] width 89 height 10
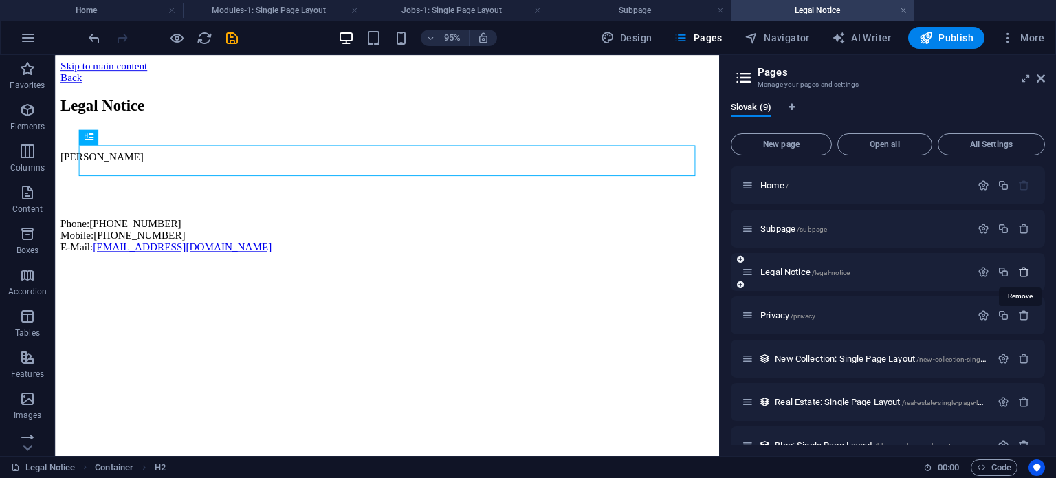
click at [1023, 271] on icon "button" at bounding box center [1024, 272] width 12 height 12
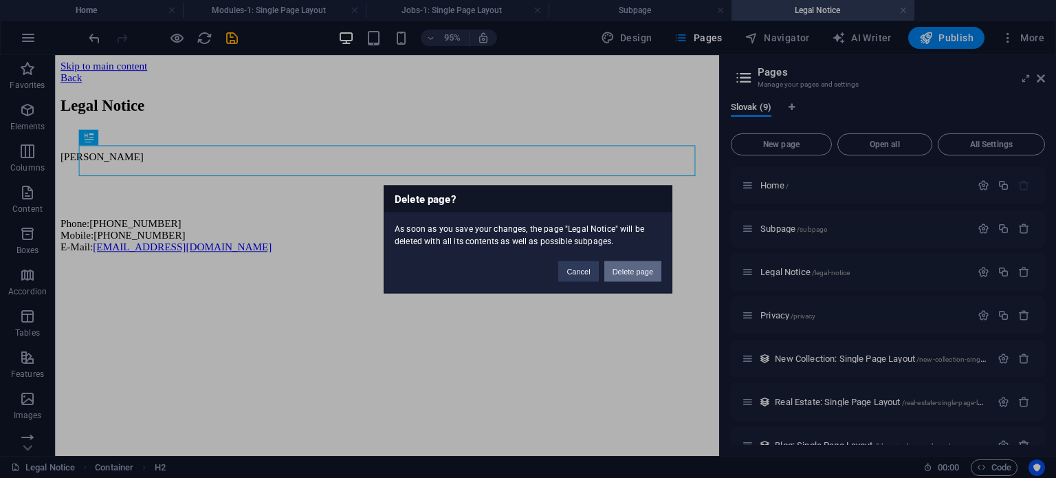
click at [647, 273] on button "Delete page" at bounding box center [632, 270] width 57 height 21
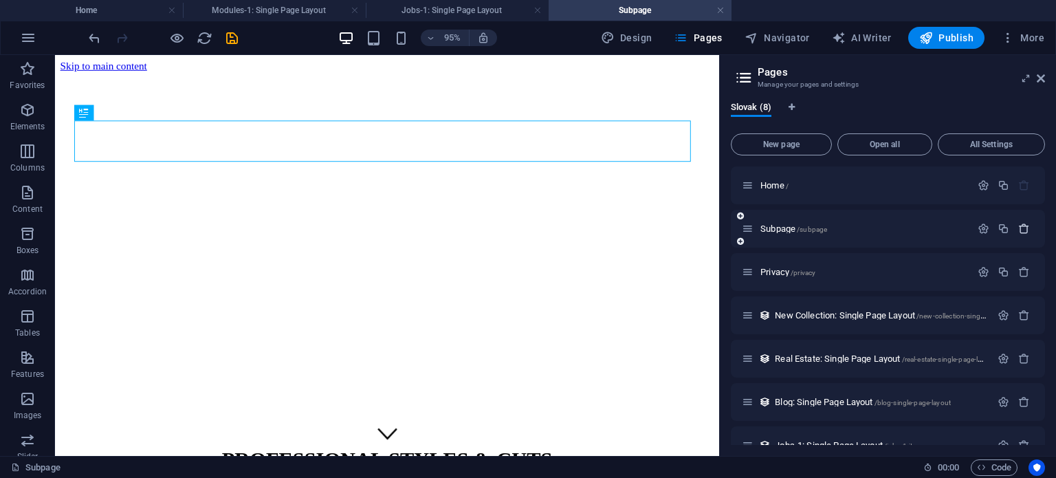
click at [1025, 229] on icon "button" at bounding box center [1024, 229] width 12 height 12
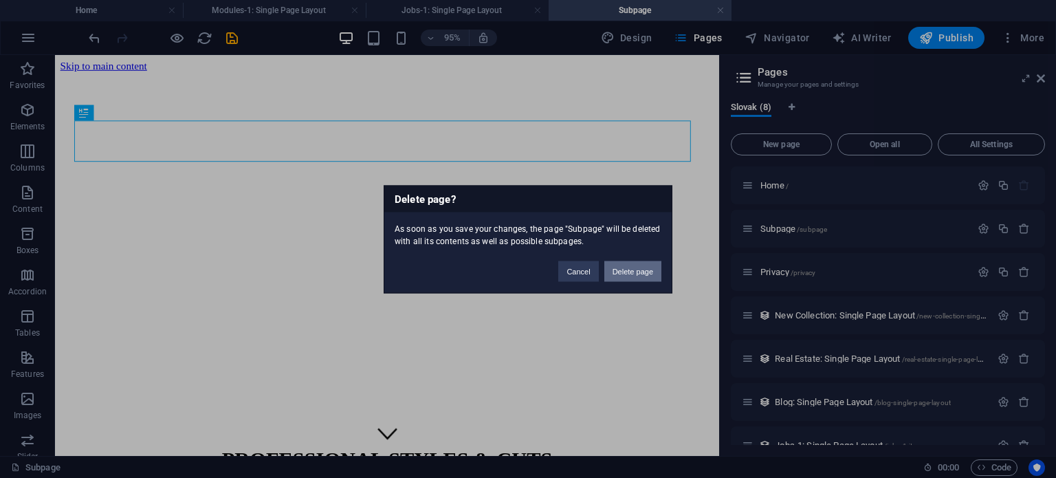
click at [659, 269] on button "Delete page" at bounding box center [632, 270] width 57 height 21
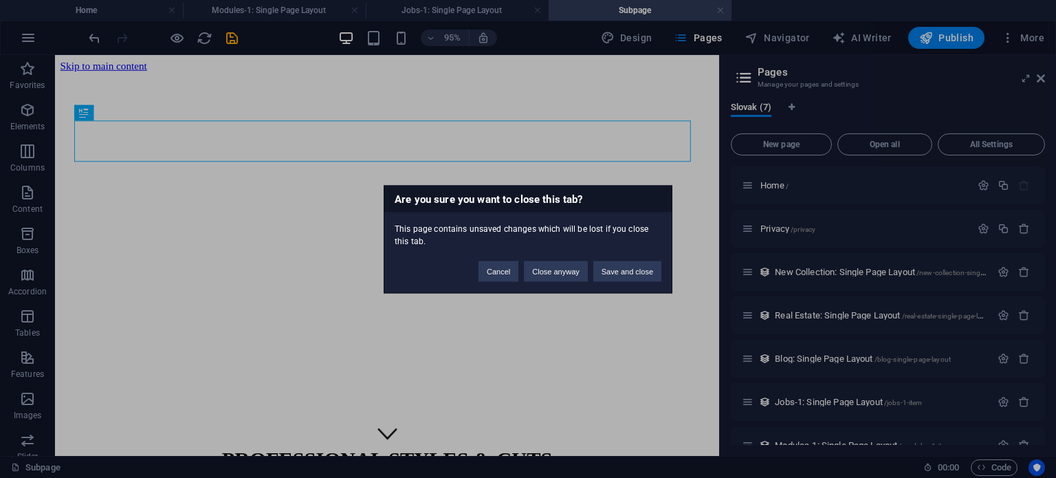
click at [786, 232] on div "Are you sure you want to close this tab? This page contains unsaved changes whi…" at bounding box center [528, 239] width 1056 height 478
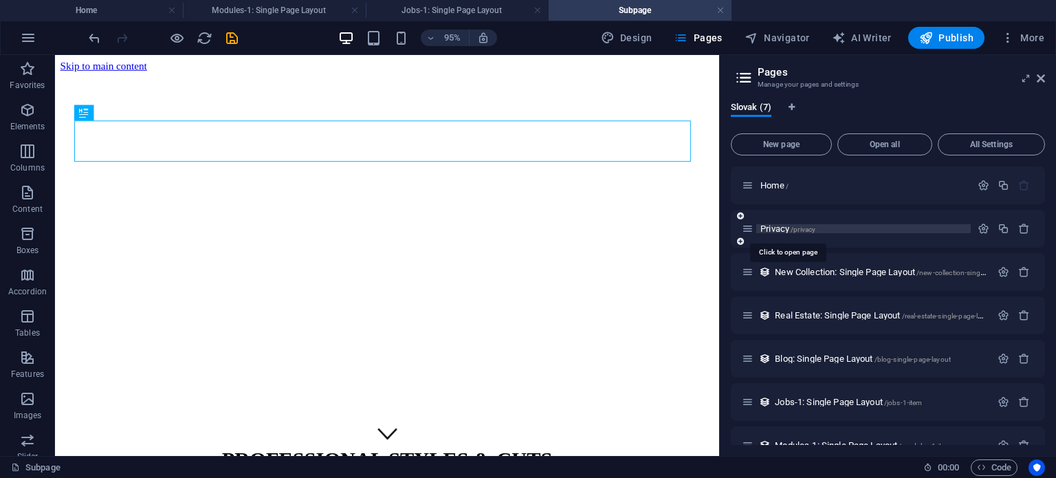
click at [773, 231] on span "Privacy /privacy" at bounding box center [787, 228] width 55 height 10
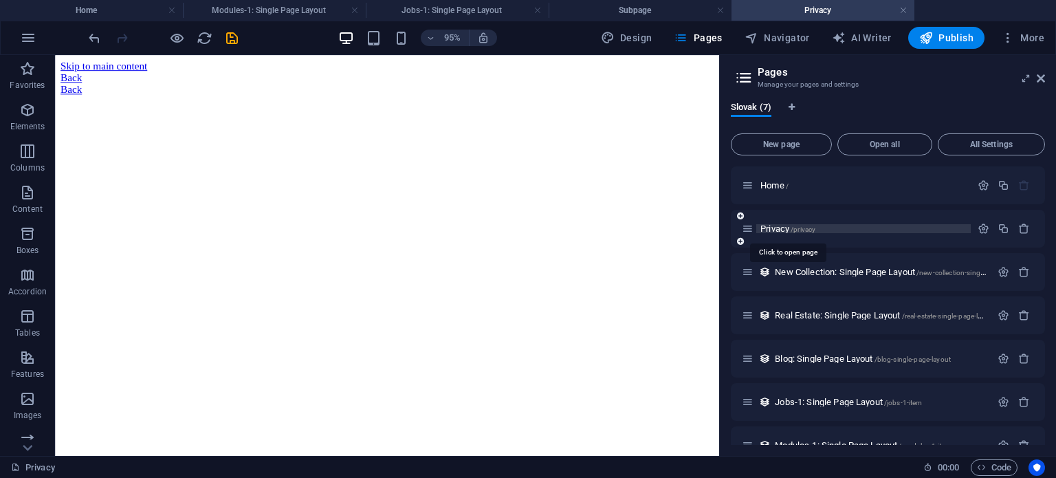
click at [790, 226] on span "Privacy /privacy" at bounding box center [787, 228] width 55 height 10
click at [1021, 223] on icon "button" at bounding box center [1024, 229] width 12 height 12
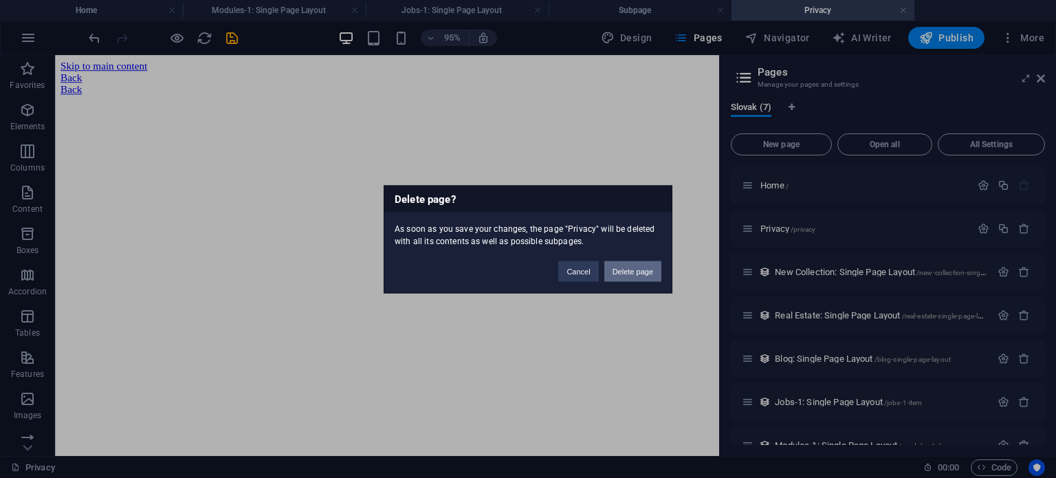
click at [630, 267] on button "Delete page" at bounding box center [632, 270] width 57 height 21
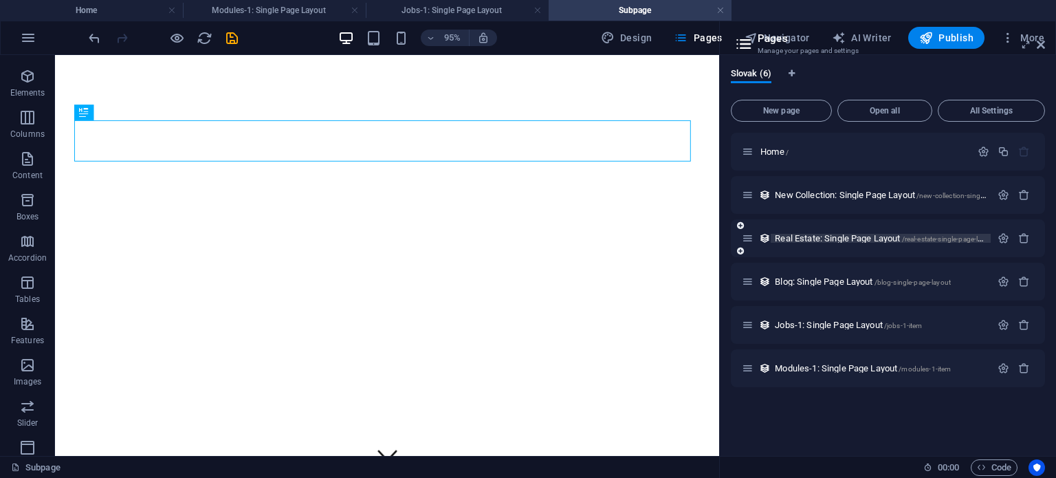
click at [845, 238] on span "Real Estate: Single Page Layout /real-estate-single-page-layout" at bounding box center [885, 238] width 221 height 10
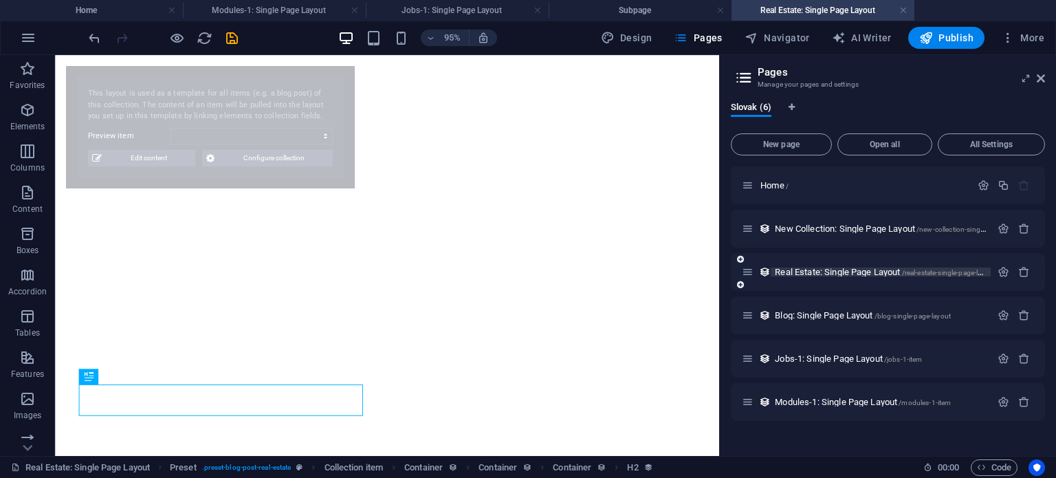
select select "68e3e7f95fccf7967c09f05c"
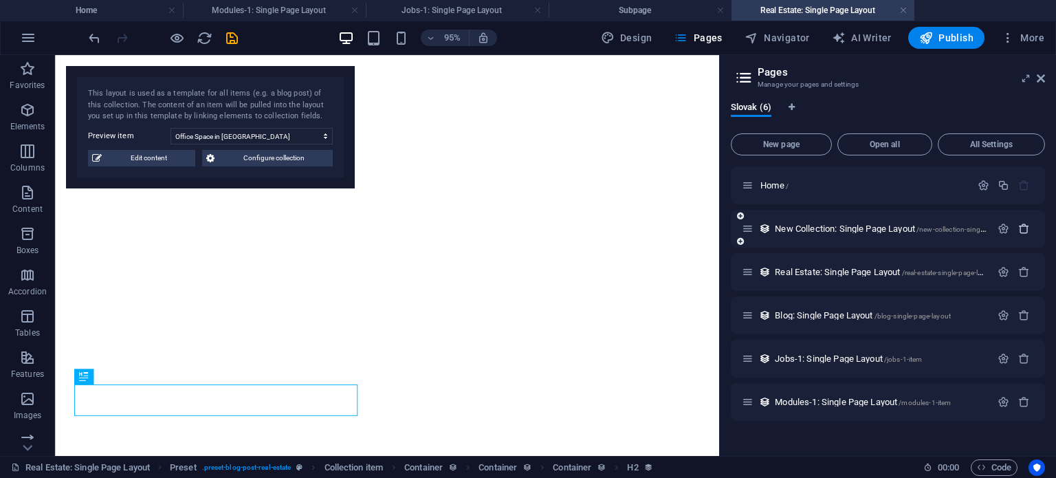
click at [1023, 228] on icon "button" at bounding box center [1024, 229] width 12 height 12
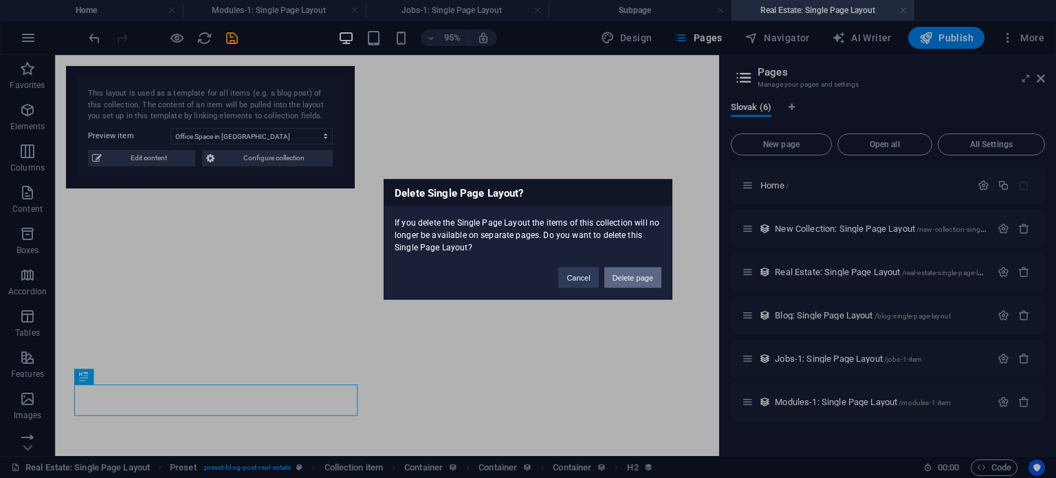
click at [644, 278] on button "Delete page" at bounding box center [632, 277] width 57 height 21
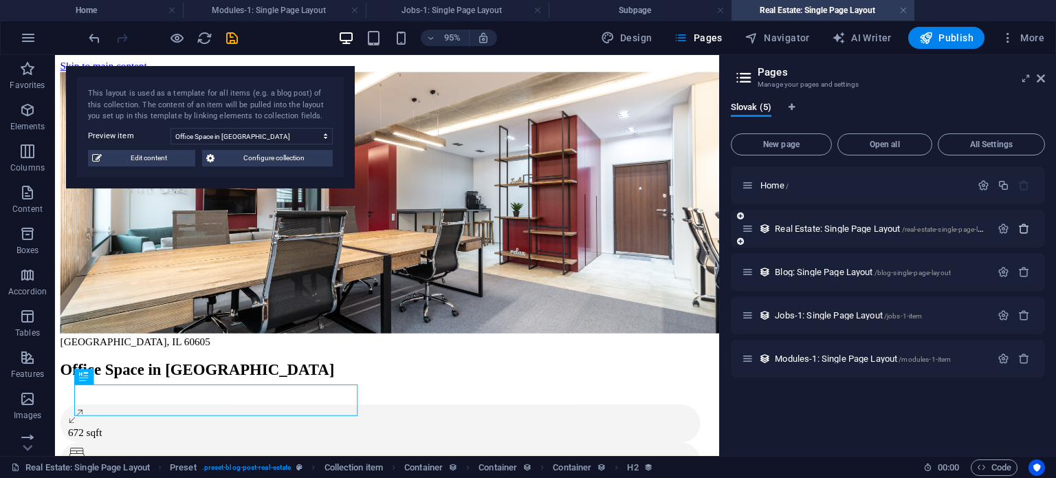
click at [1022, 225] on icon "button" at bounding box center [1024, 229] width 12 height 12
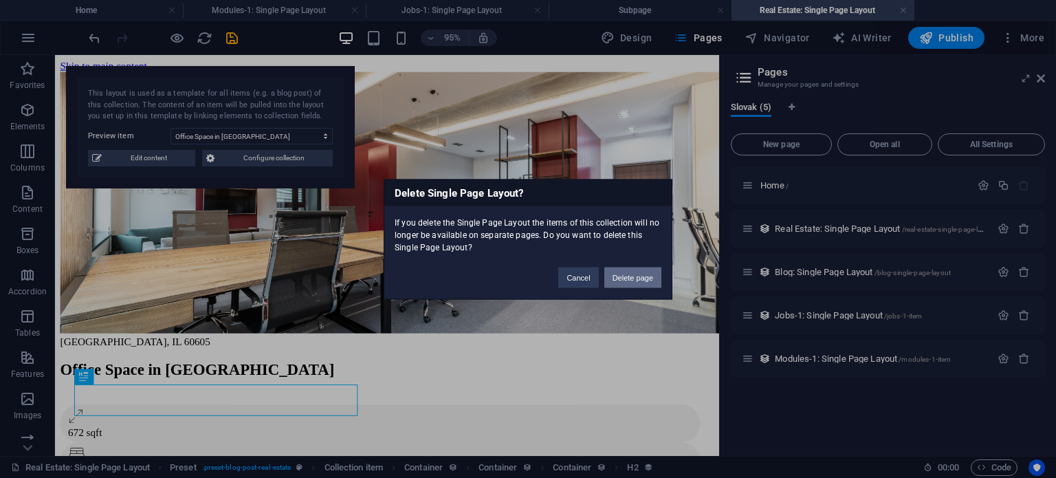
click at [644, 274] on button "Delete page" at bounding box center [632, 277] width 57 height 21
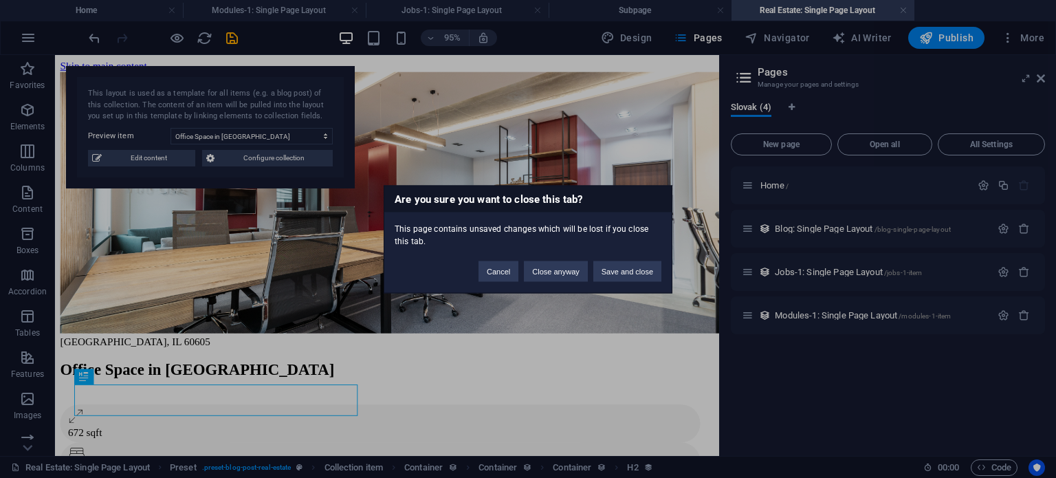
click at [817, 233] on div "Are you sure you want to close this tab? This page contains unsaved changes whi…" at bounding box center [528, 239] width 1056 height 478
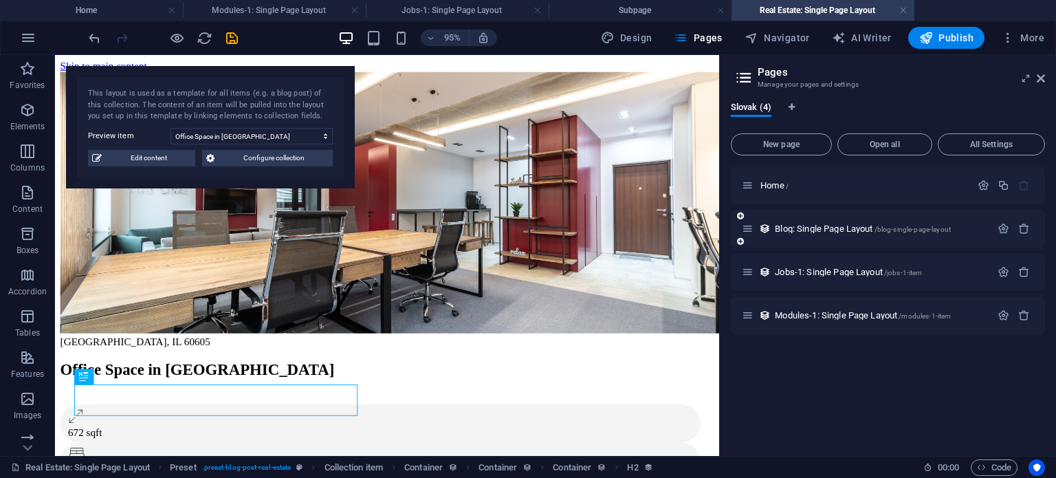
click at [829, 236] on div "Blog: Single Page Layout /blog-single-page-layout" at bounding box center [866, 229] width 249 height 16
click at [839, 227] on span "Blog: Single Page Layout /blog-single-page-layout" at bounding box center [863, 228] width 176 height 10
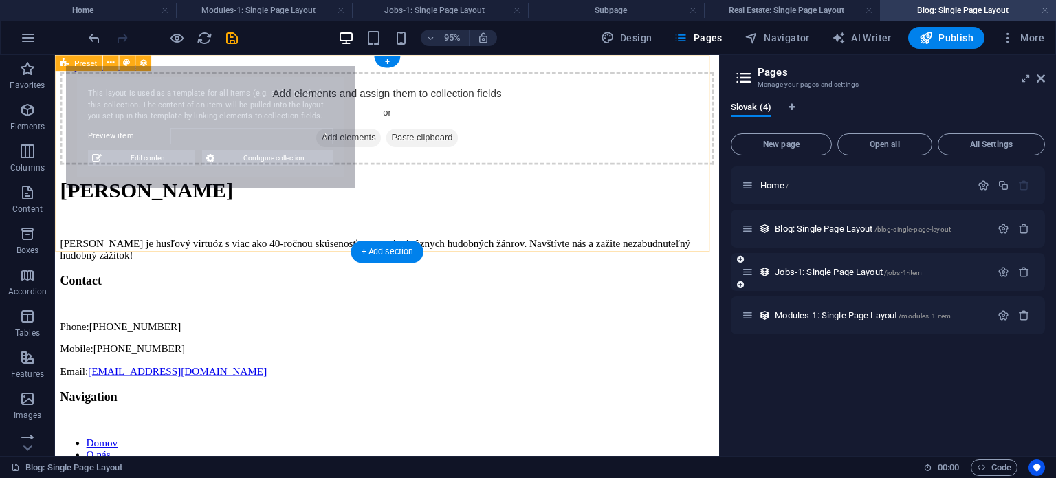
select select "68e3e7f95fccf7967c09f045"
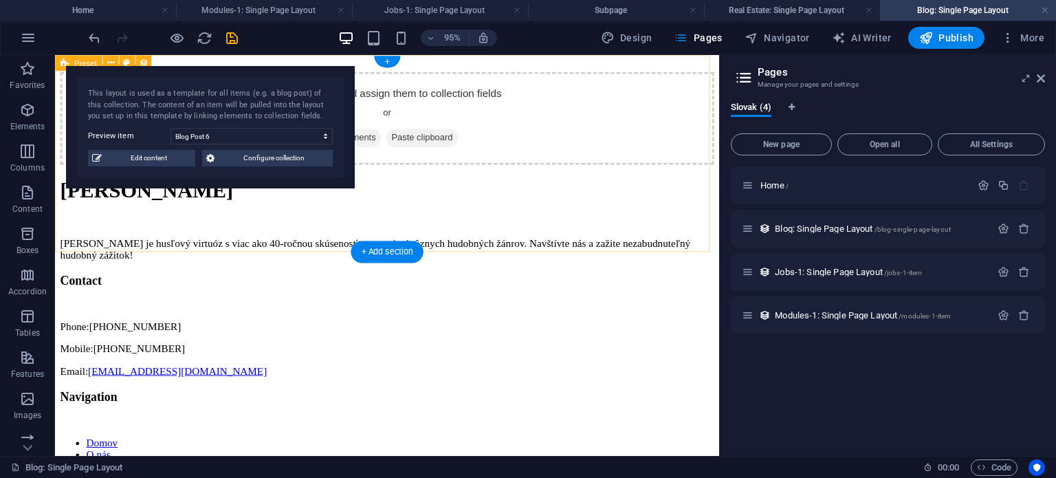
click at [590, 100] on div "Add elements and assign them to collection fields or Add elements Paste clipboa…" at bounding box center [404, 122] width 688 height 98
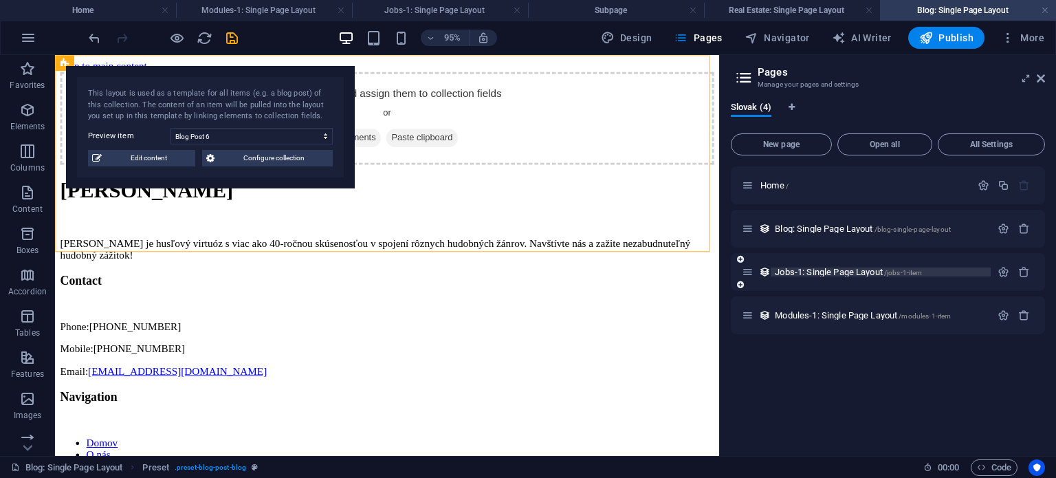
click at [806, 272] on span "Jobs-1: Single Page Layout /jobs-1-item" at bounding box center [848, 272] width 147 height 10
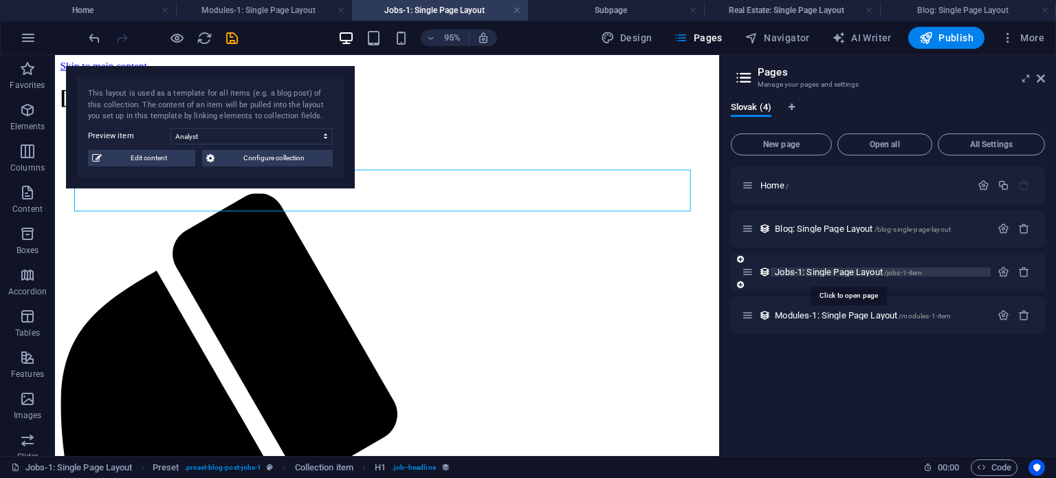
click at [786, 271] on span "Jobs-1: Single Page Layout /jobs-1-item" at bounding box center [848, 272] width 147 height 10
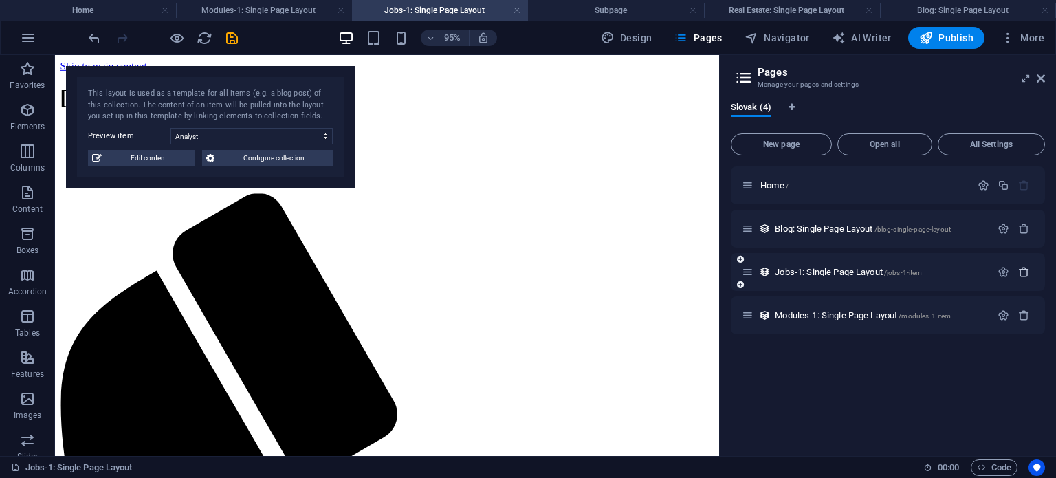
click at [1023, 269] on icon "button" at bounding box center [1024, 272] width 12 height 12
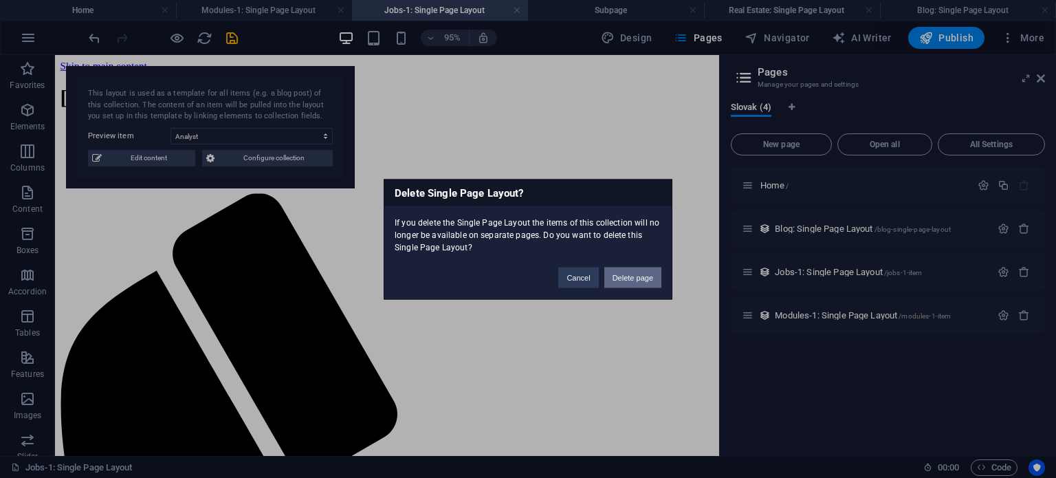
drag, startPoint x: 615, startPoint y: 232, endPoint x: 639, endPoint y: 276, distance: 49.5
click at [639, 276] on button "Delete page" at bounding box center [632, 277] width 57 height 21
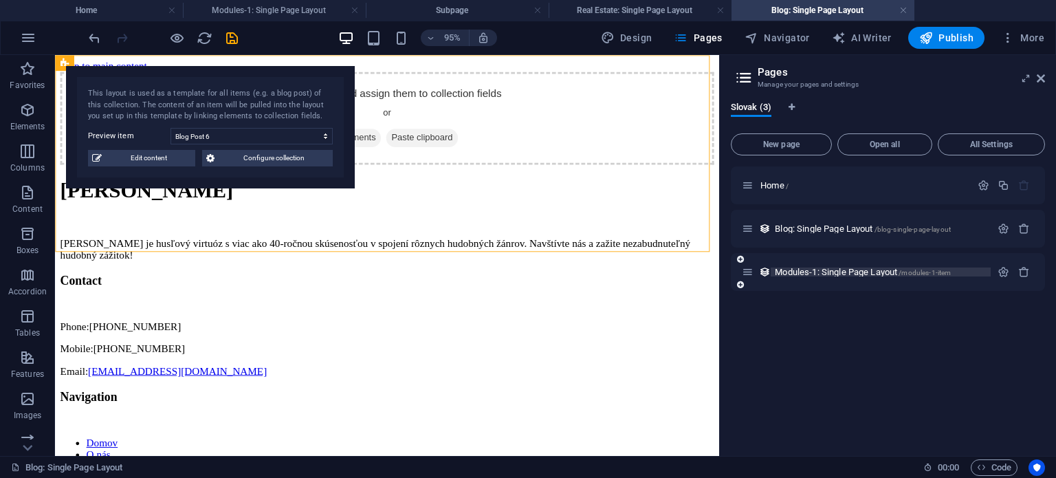
click at [817, 269] on span "Modules-1: Single Page Layout /modules-1-item" at bounding box center [863, 272] width 176 height 10
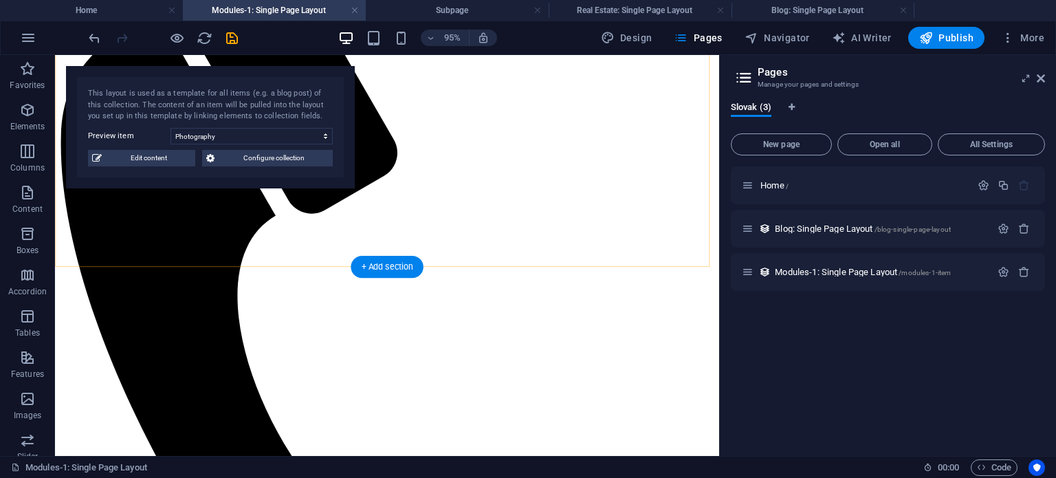
scroll to position [344, 0]
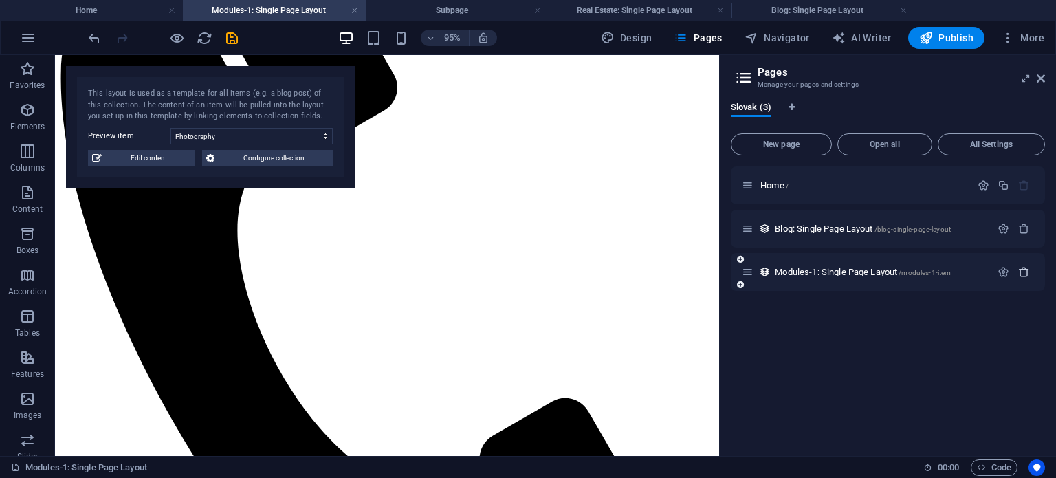
click at [1021, 267] on icon "button" at bounding box center [1024, 272] width 12 height 12
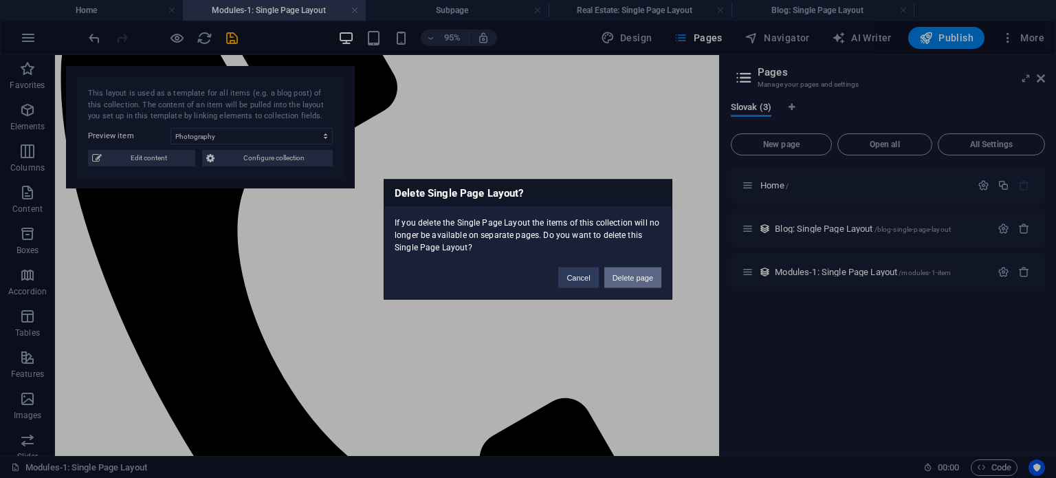
drag, startPoint x: 640, startPoint y: 276, endPoint x: 615, endPoint y: 232, distance: 50.5
click at [639, 276] on button "Delete page" at bounding box center [632, 277] width 57 height 21
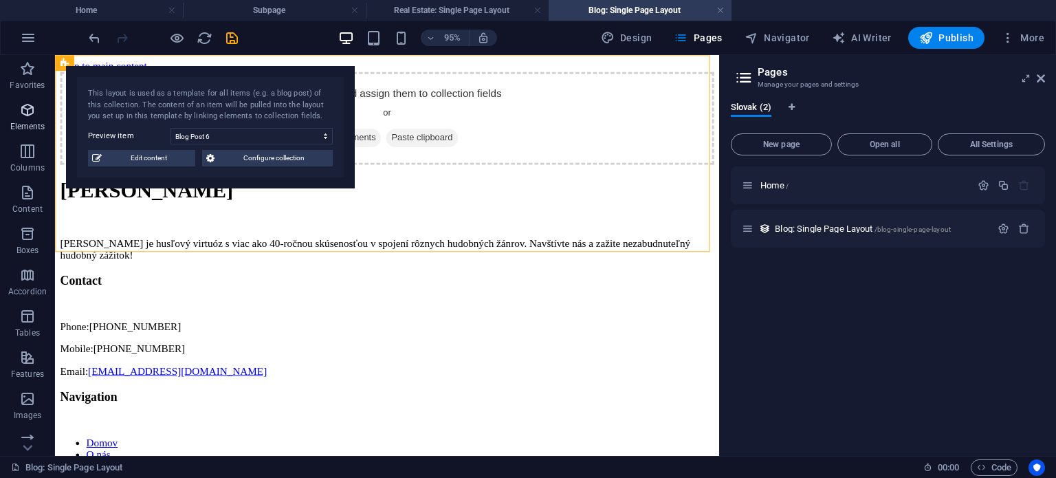
click at [27, 107] on icon "button" at bounding box center [27, 110] width 16 height 16
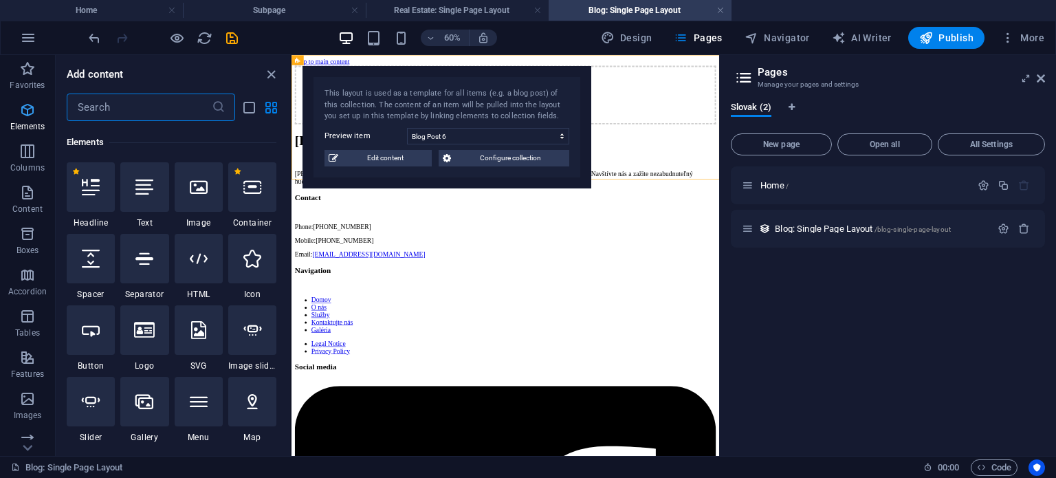
scroll to position [146, 0]
click at [532, 154] on span "Configure collection" at bounding box center [510, 158] width 110 height 16
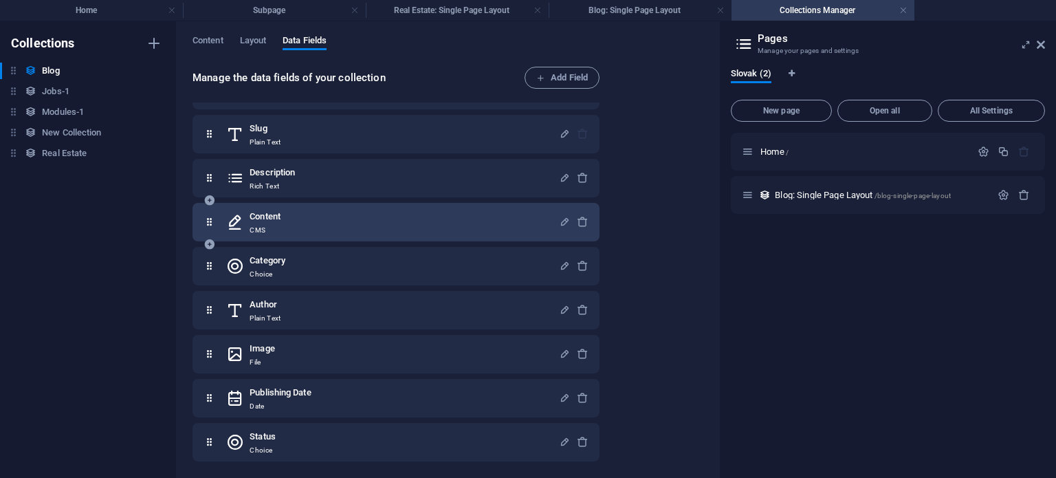
scroll to position [0, 0]
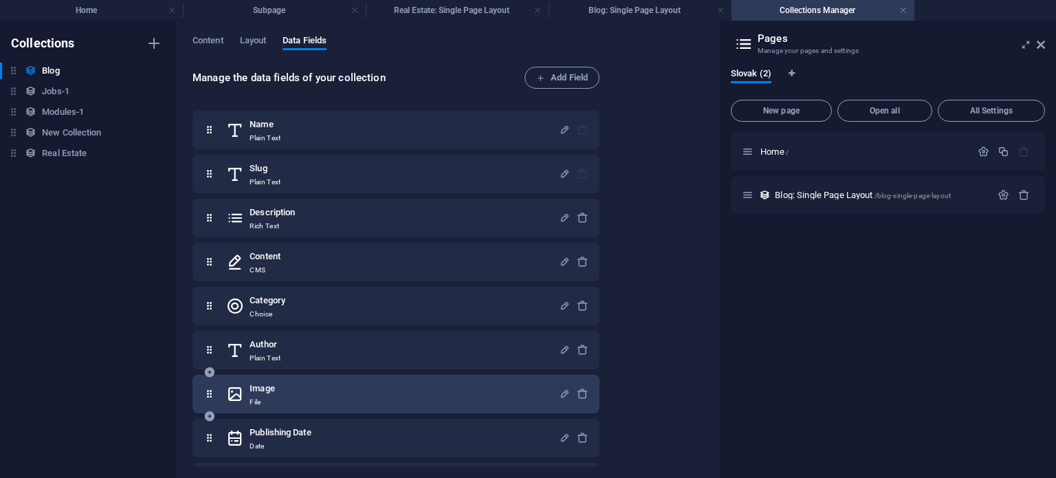
click at [279, 397] on div "Image File" at bounding box center [392, 393] width 333 height 27
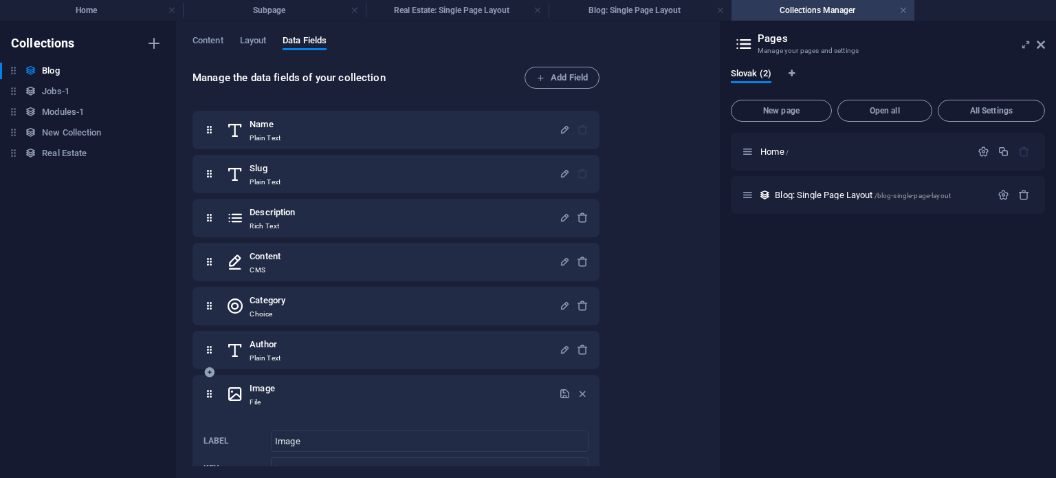
click at [278, 399] on div "Image File" at bounding box center [392, 393] width 333 height 27
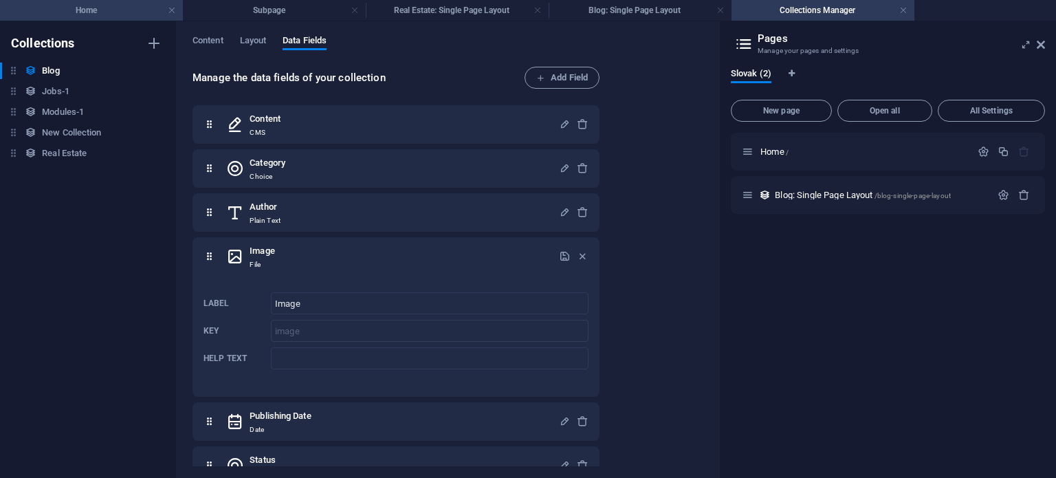
click at [85, 8] on h4 "Home" at bounding box center [91, 10] width 183 height 15
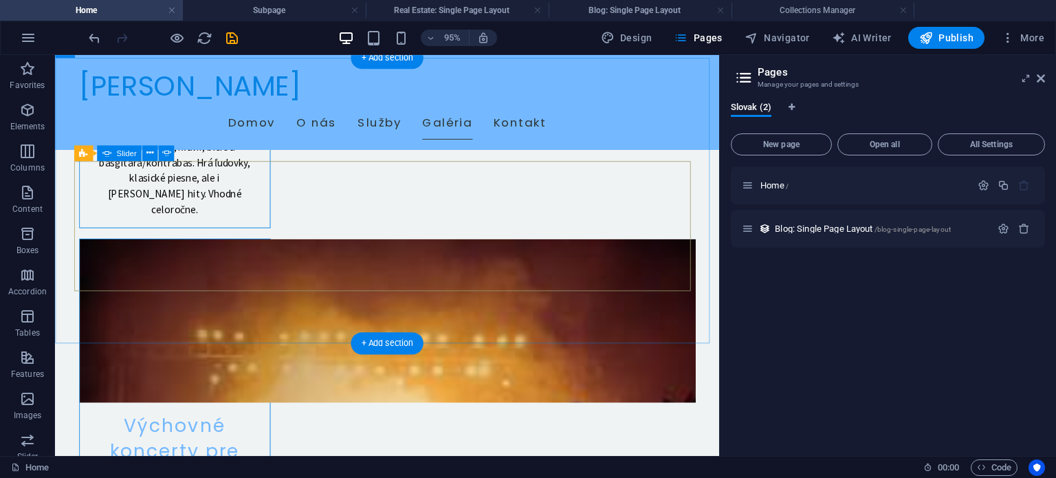
scroll to position [2612, 0]
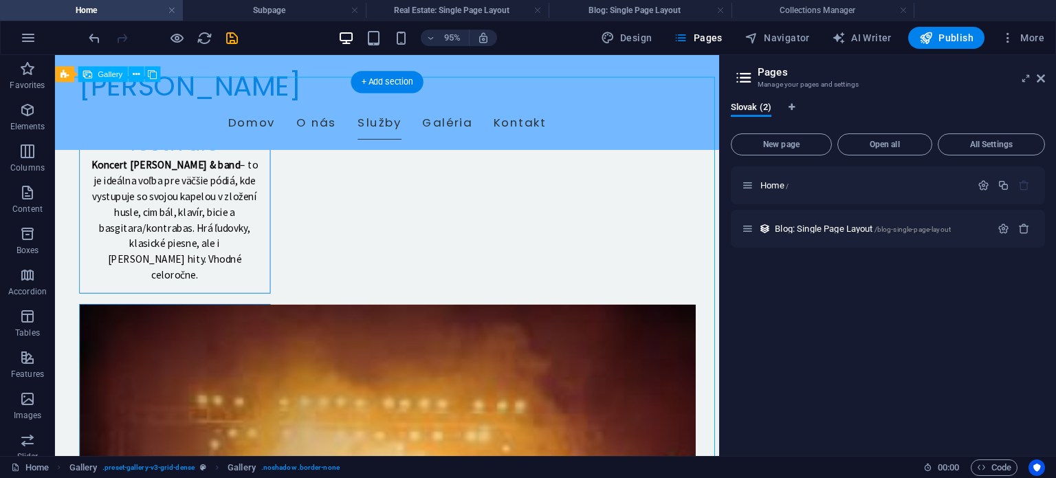
scroll to position [2406, 0]
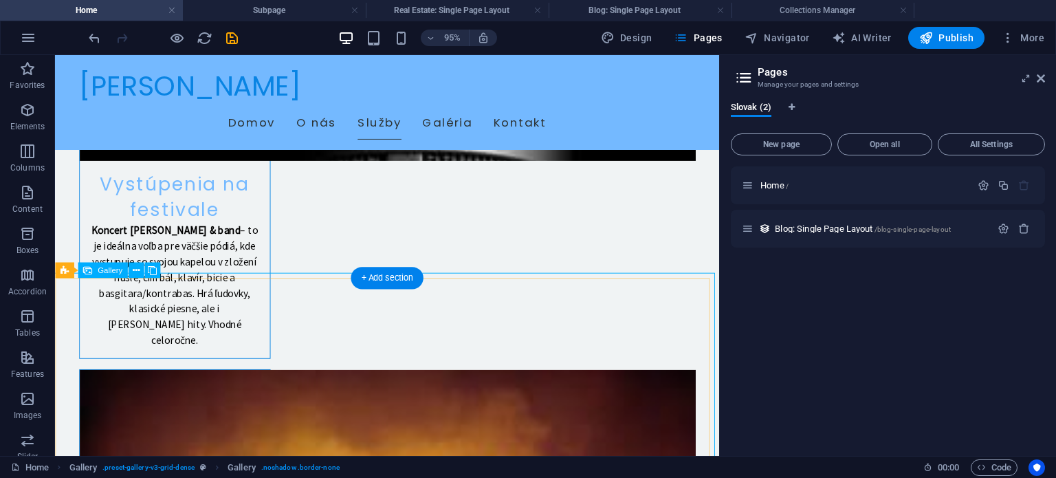
click at [109, 269] on span "Gallery" at bounding box center [110, 270] width 25 height 8
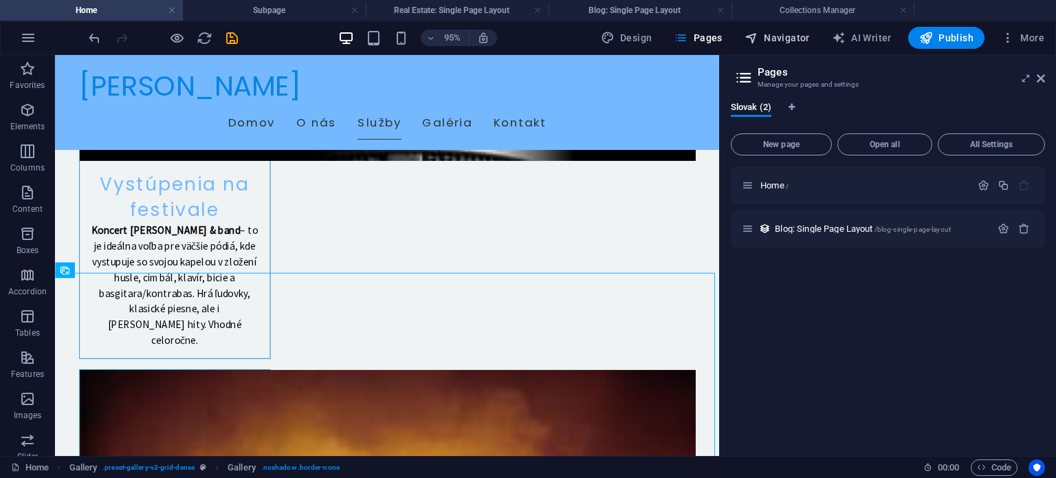
click at [781, 36] on span "Navigator" at bounding box center [776, 38] width 65 height 14
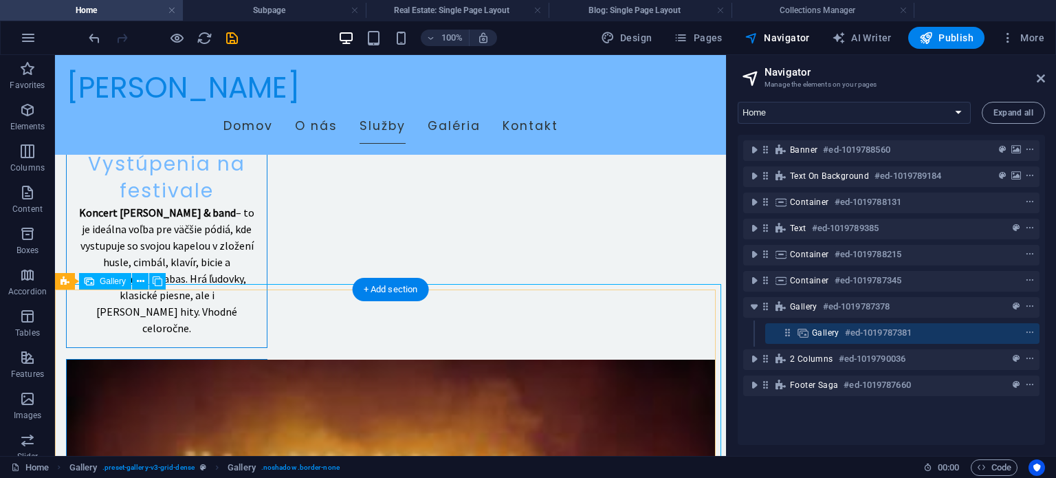
click at [800, 332] on icon at bounding box center [802, 332] width 15 height 11
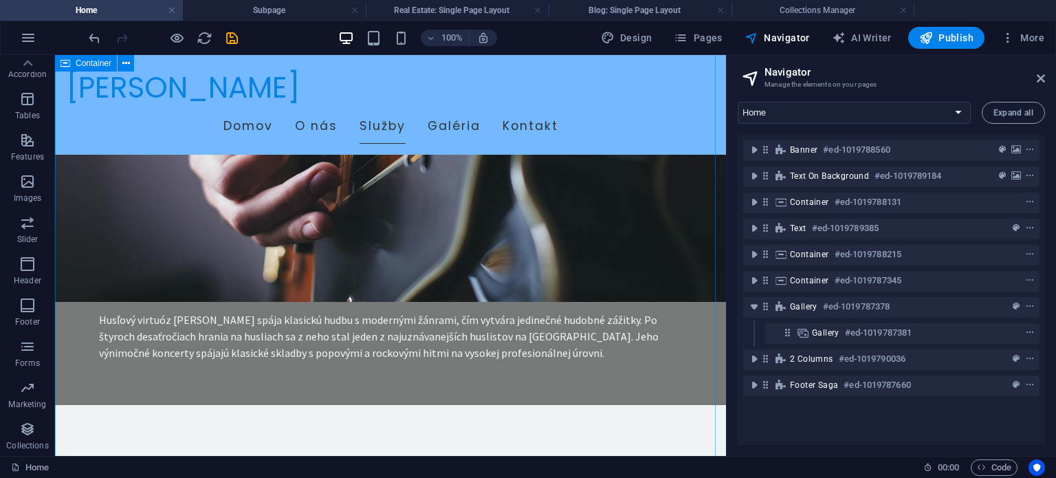
scroll to position [1035, 0]
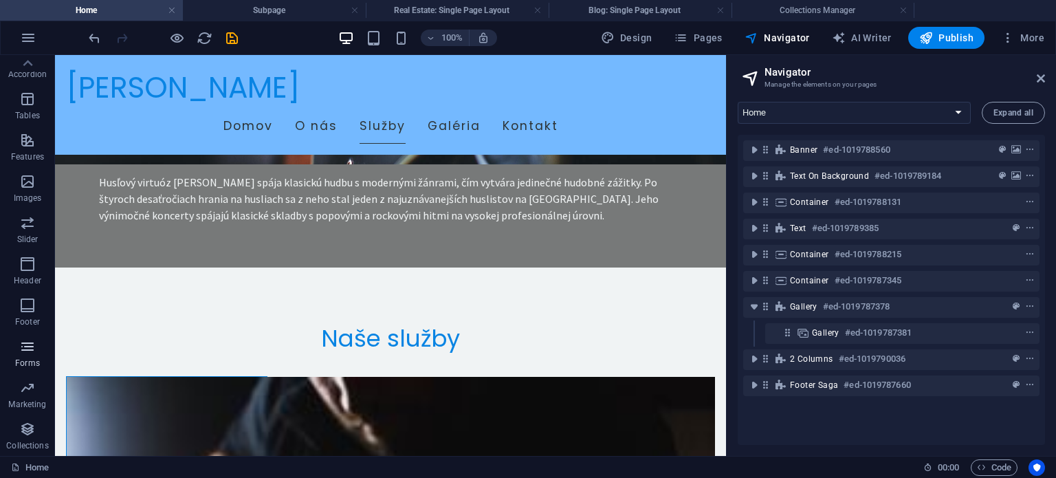
click at [30, 346] on icon "button" at bounding box center [27, 346] width 16 height 16
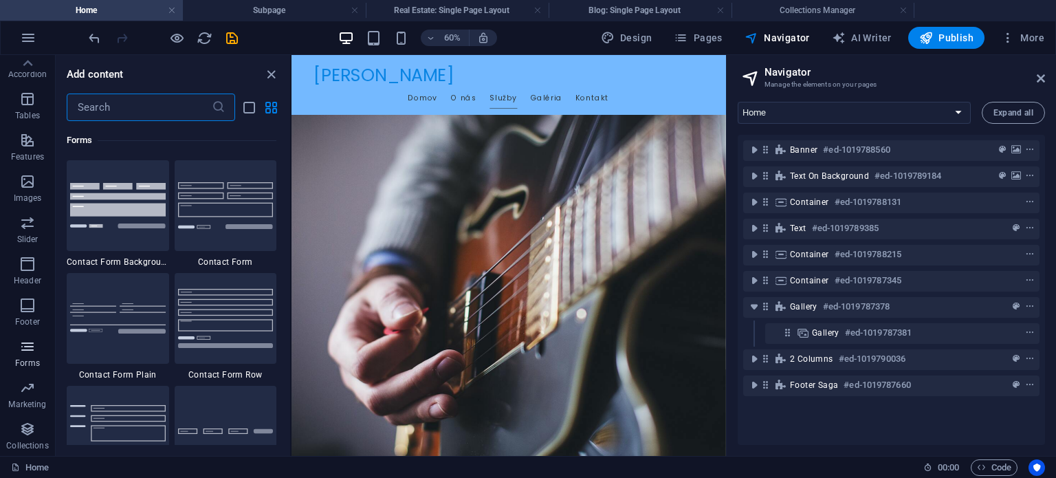
scroll to position [10035, 0]
click at [31, 388] on icon "button" at bounding box center [27, 387] width 16 height 16
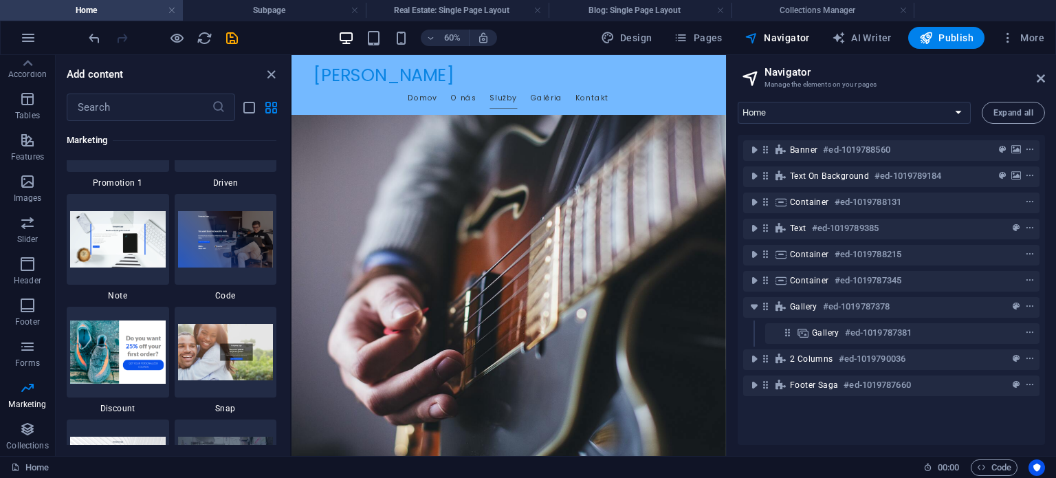
scroll to position [11882, 0]
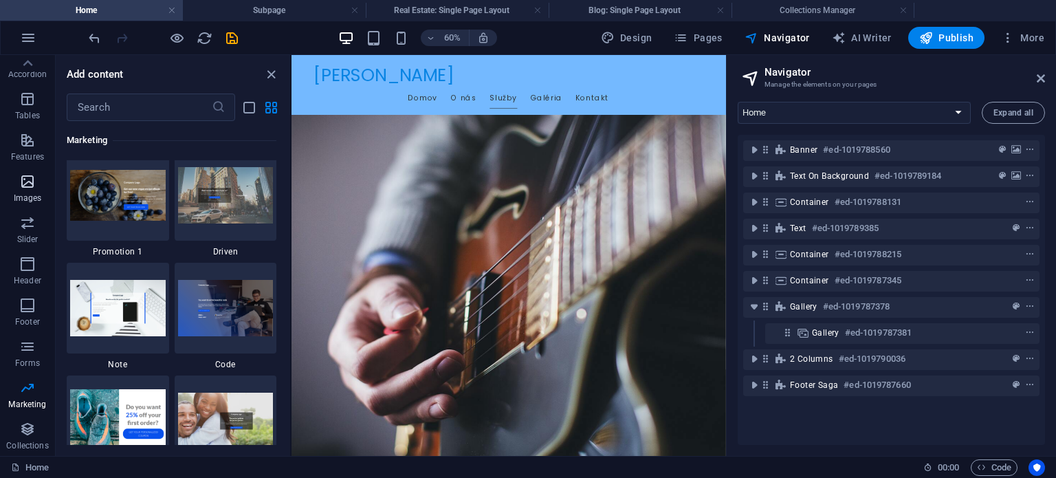
click at [27, 184] on icon "button" at bounding box center [27, 181] width 16 height 16
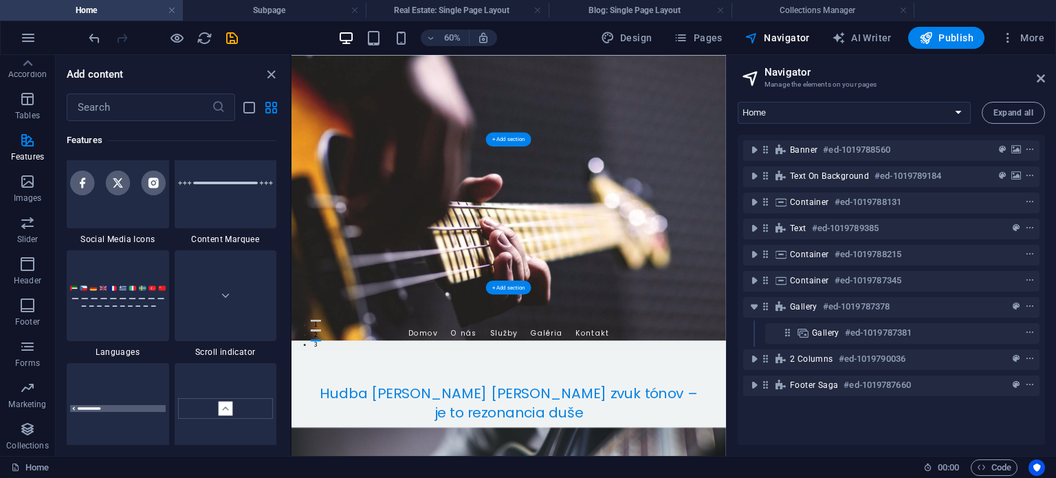
scroll to position [0, 0]
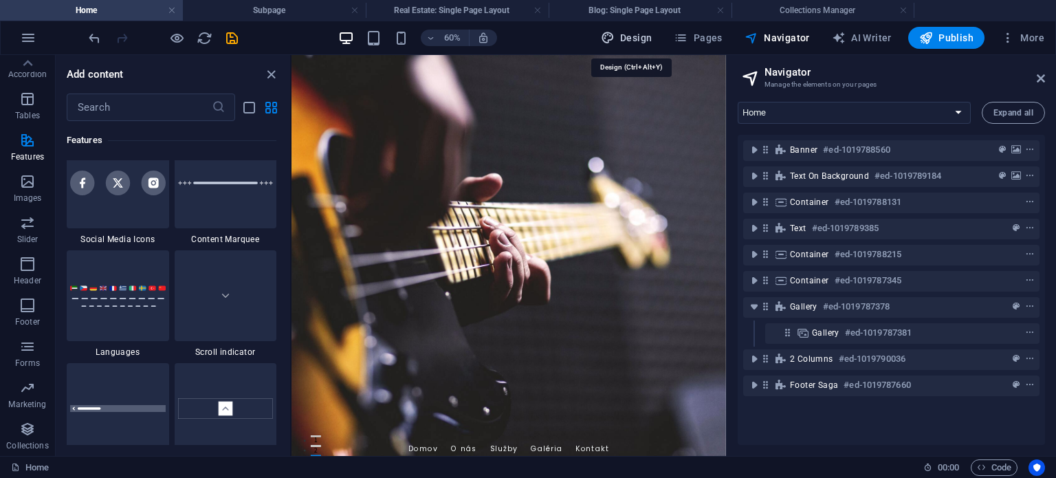
click at [630, 35] on span "Design" at bounding box center [627, 38] width 52 height 14
select select "px"
select select "200"
select select "px"
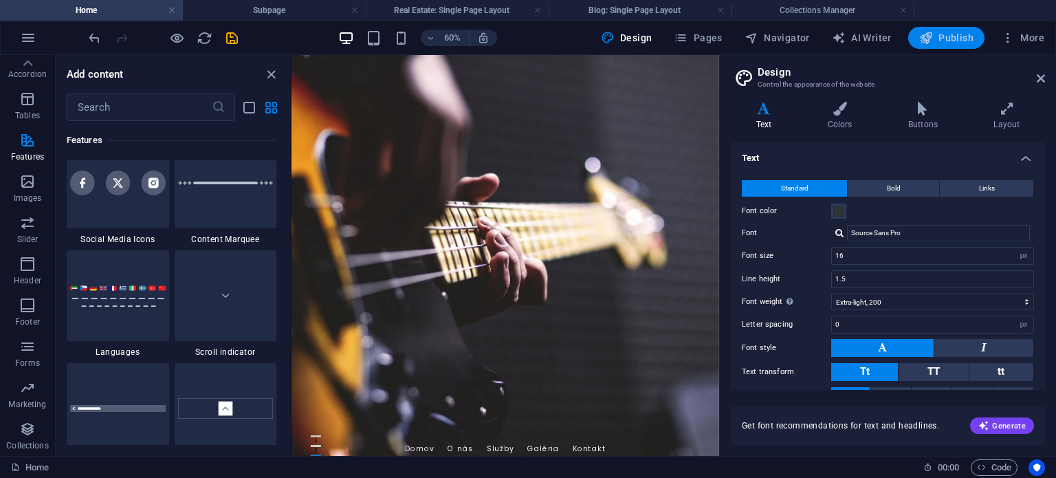
click at [954, 36] on span "Publish" at bounding box center [946, 38] width 54 height 14
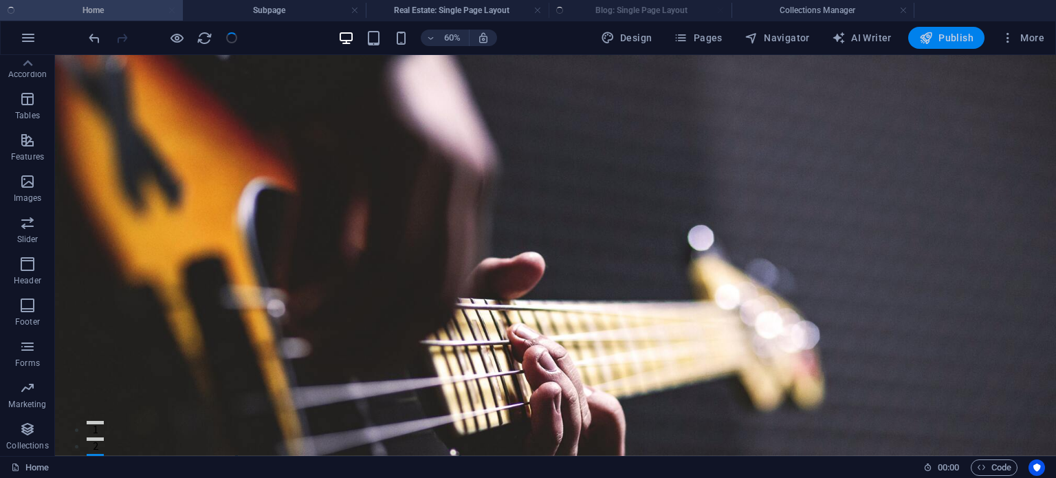
checkbox input "false"
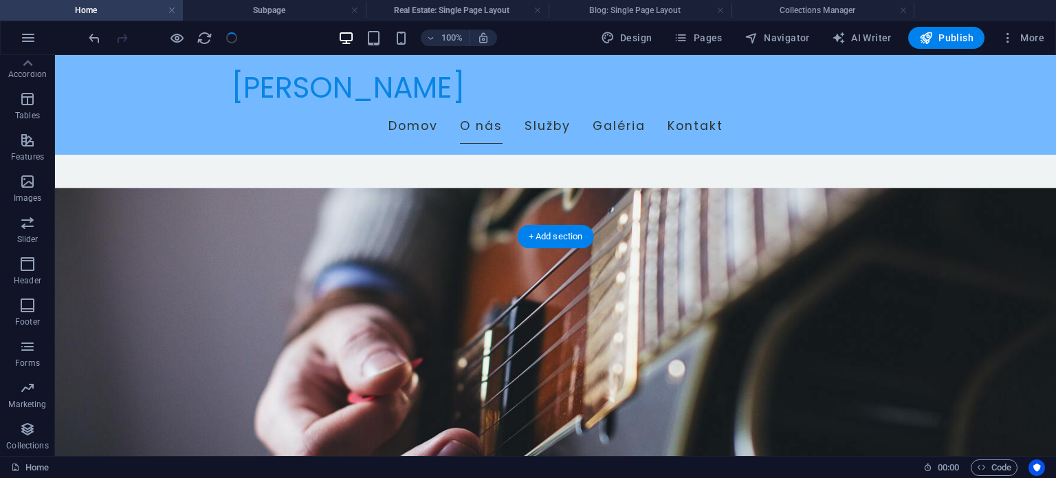
scroll to position [687, 0]
